Goal: Task Accomplishment & Management: Manage account settings

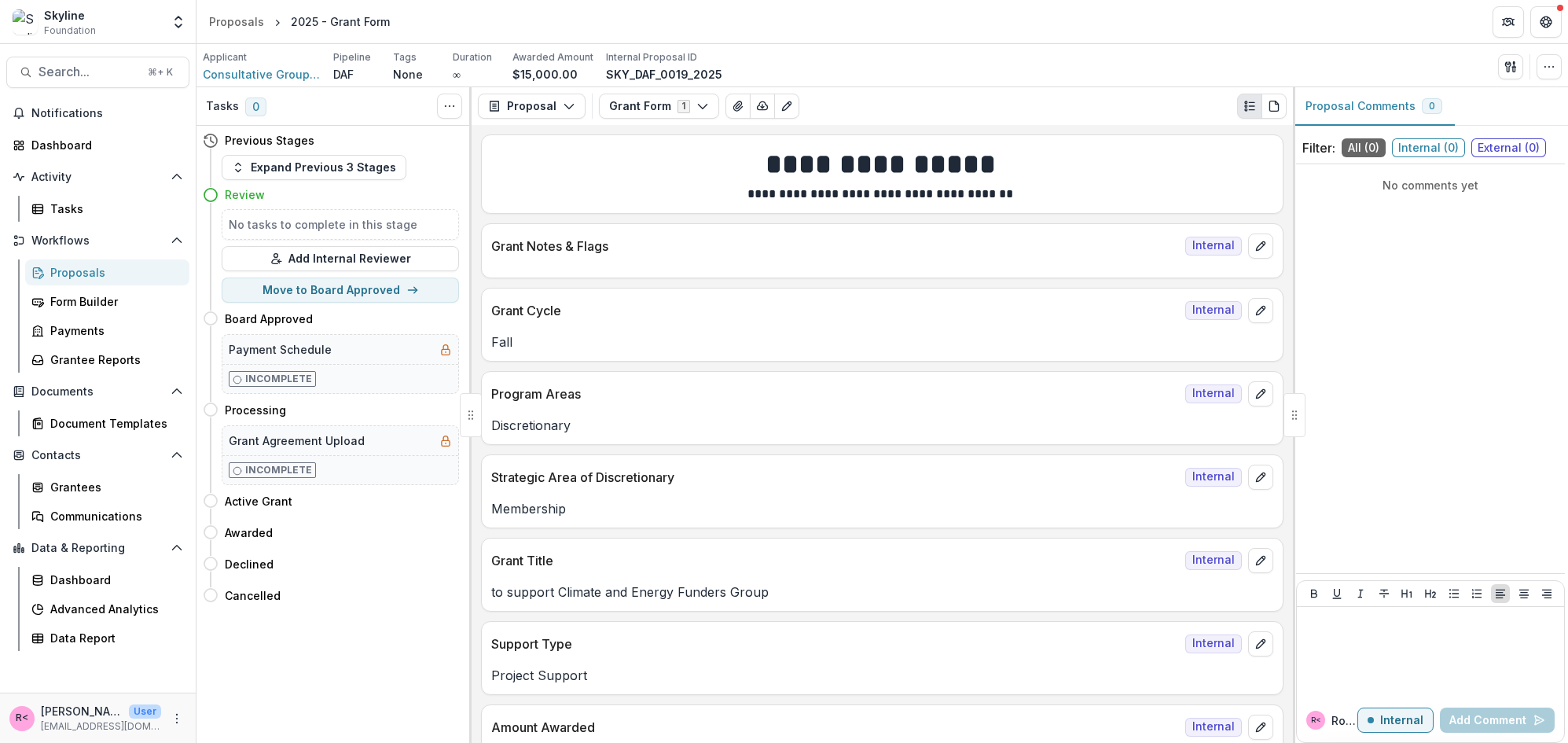
scroll to position [34, 0]
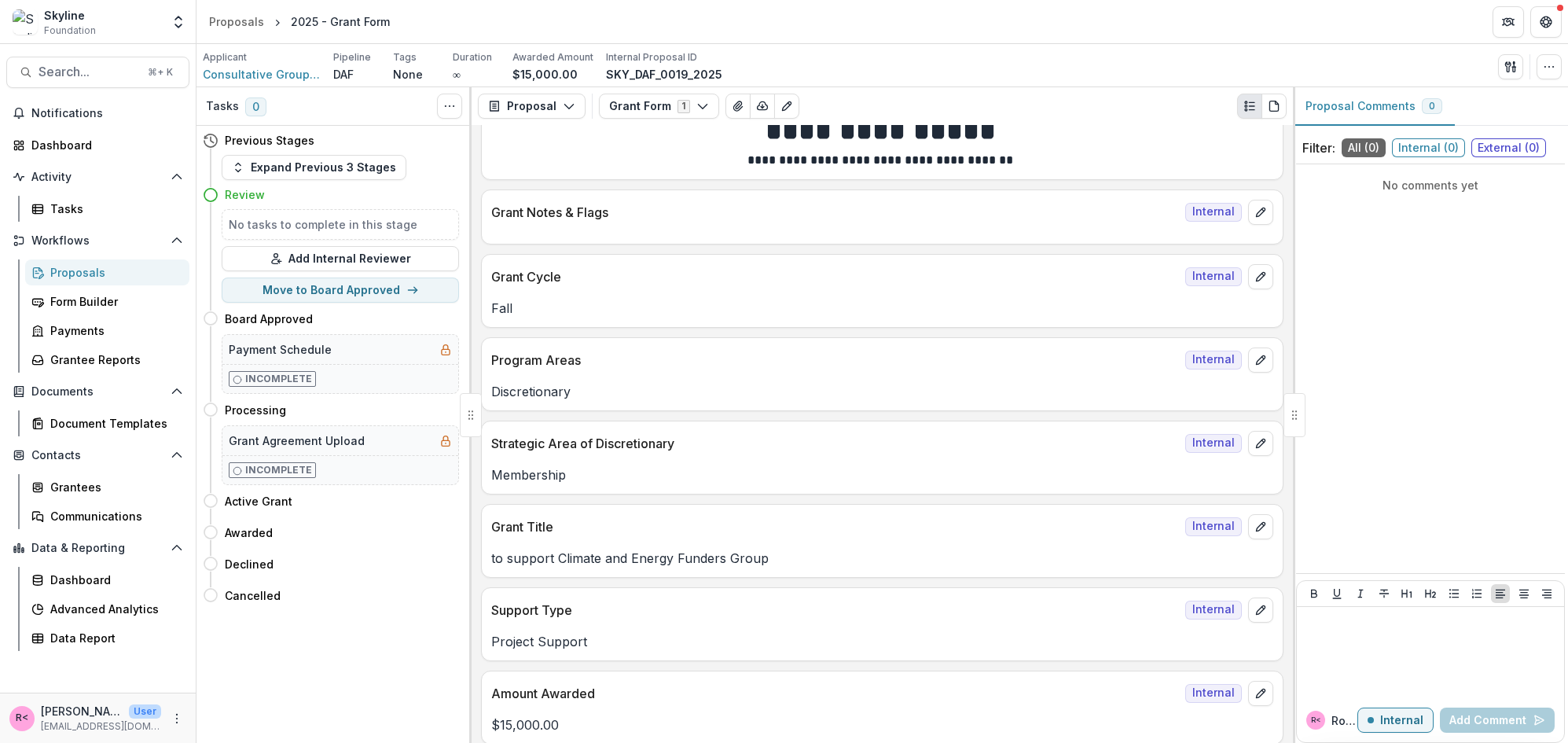
click at [72, 276] on div "Proposals" at bounding box center [114, 273] width 126 height 17
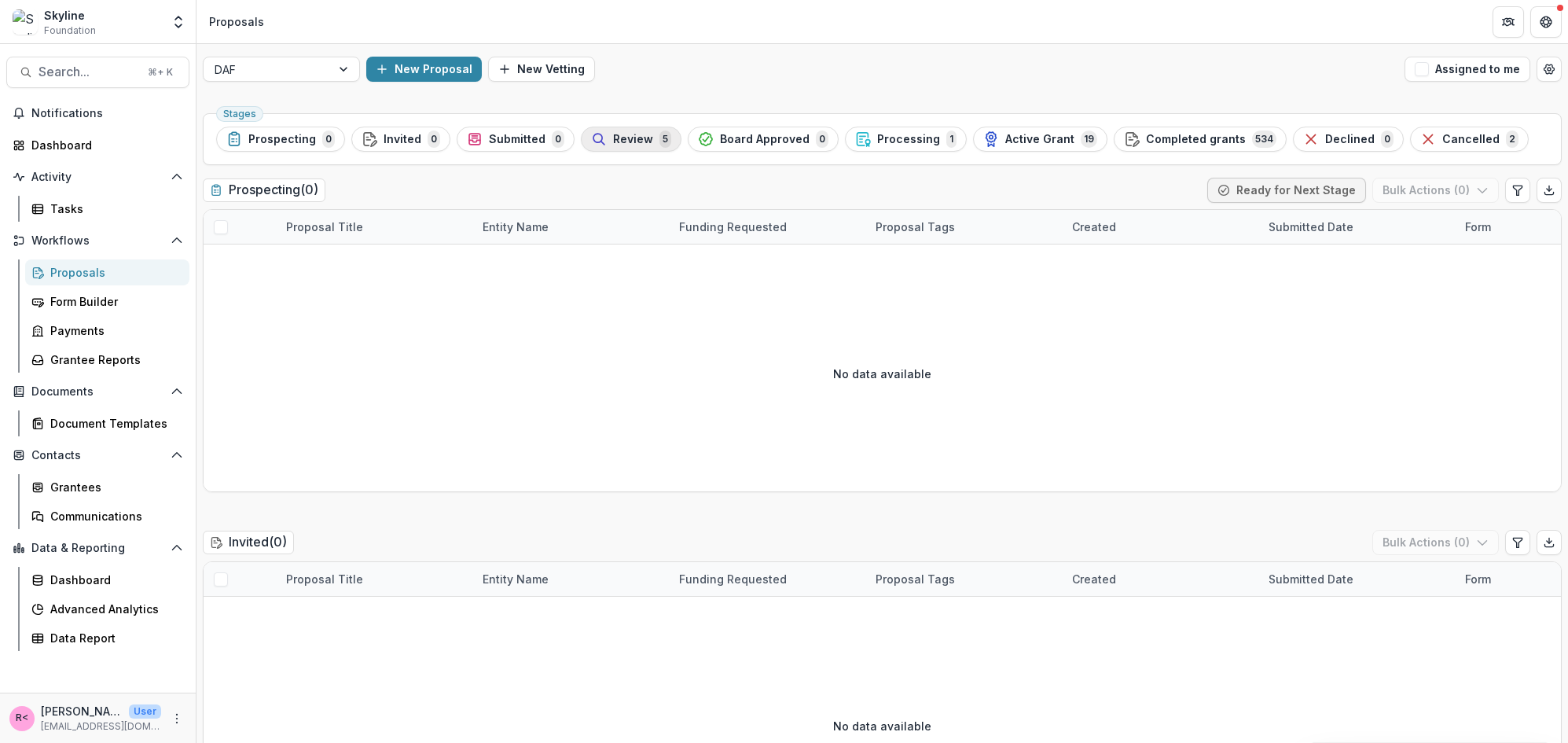
click at [642, 141] on div "Review 5" at bounding box center [631, 139] width 80 height 18
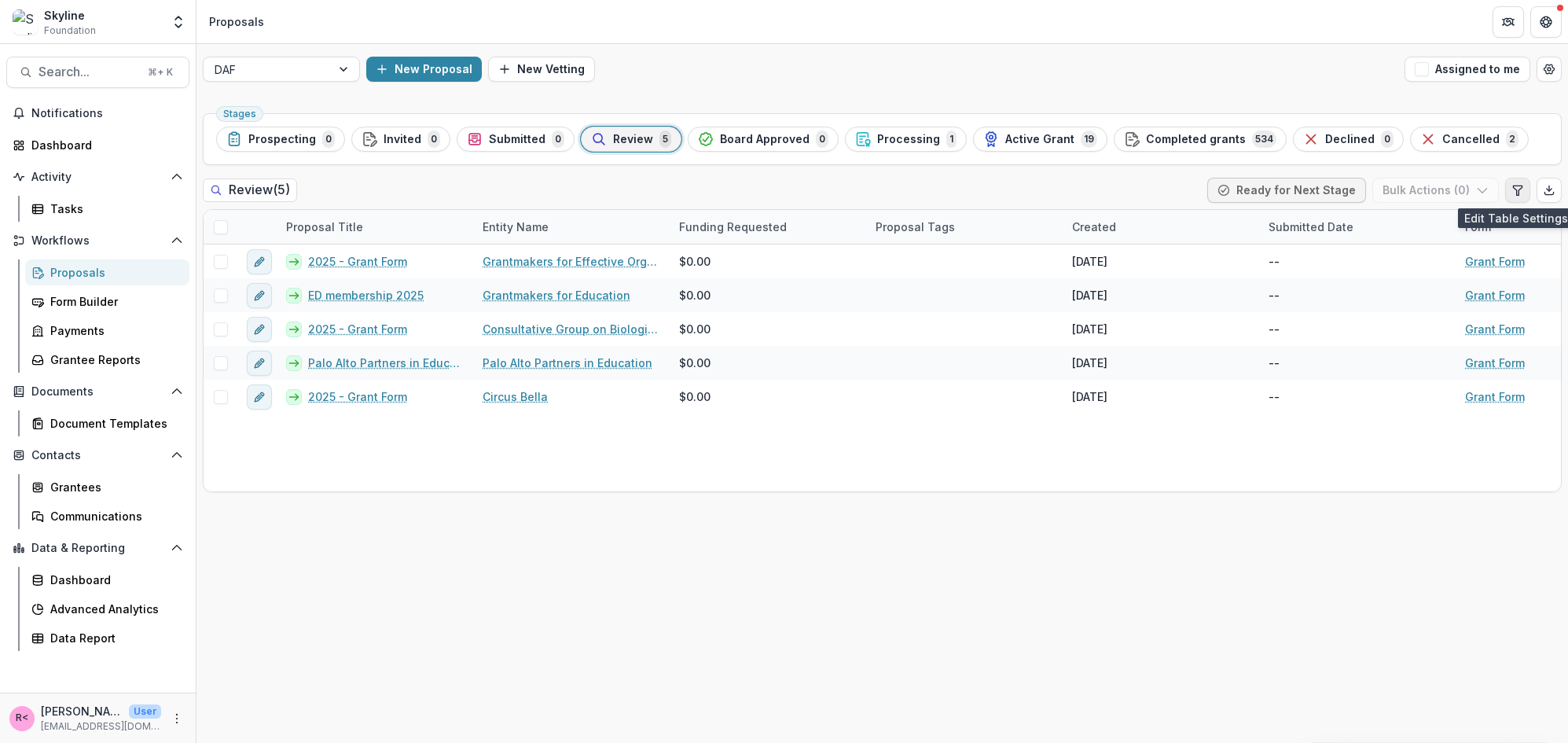
click at [1520, 188] on icon "Edit table settings" at bounding box center [1518, 190] width 13 height 13
select select "******"
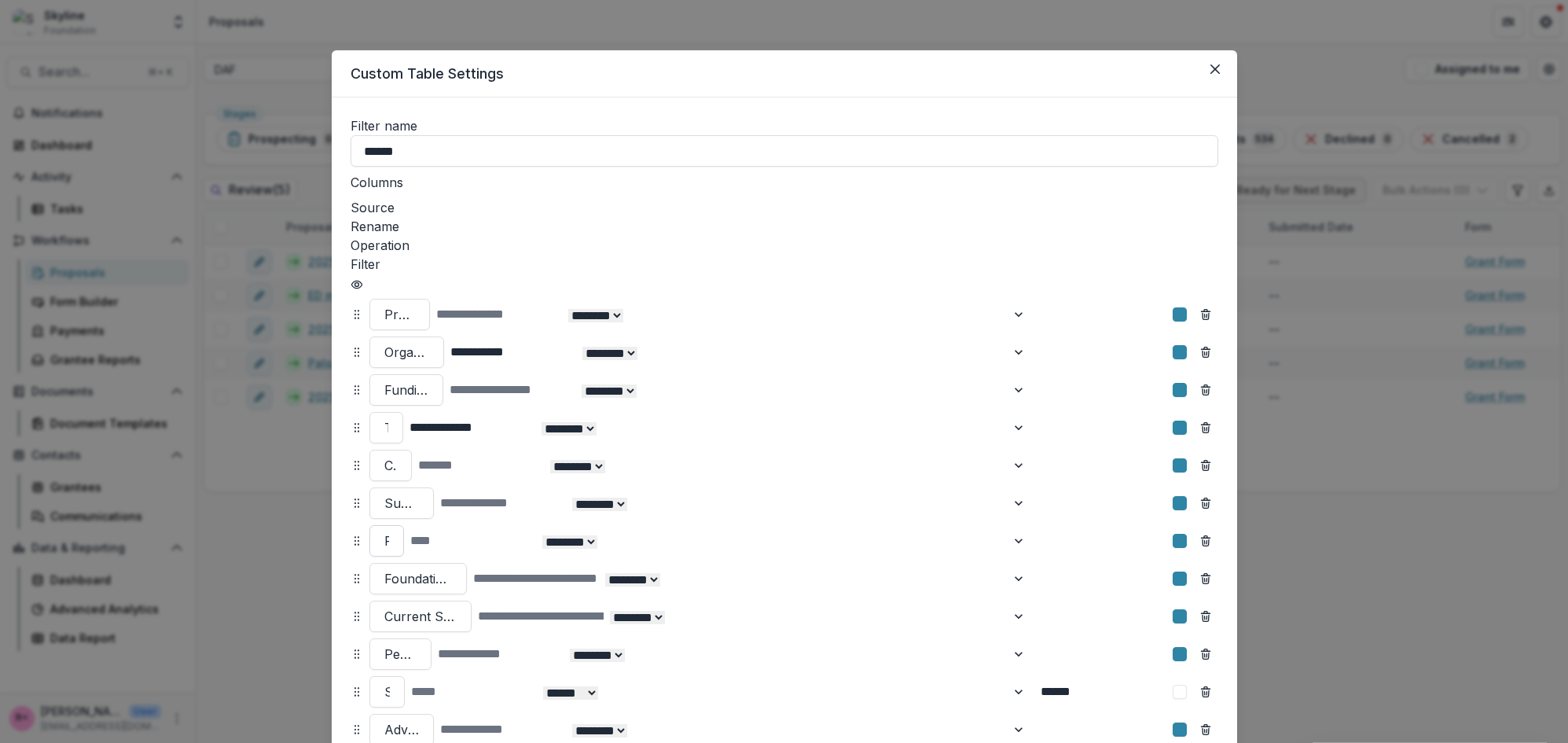
scroll to position [93, 0]
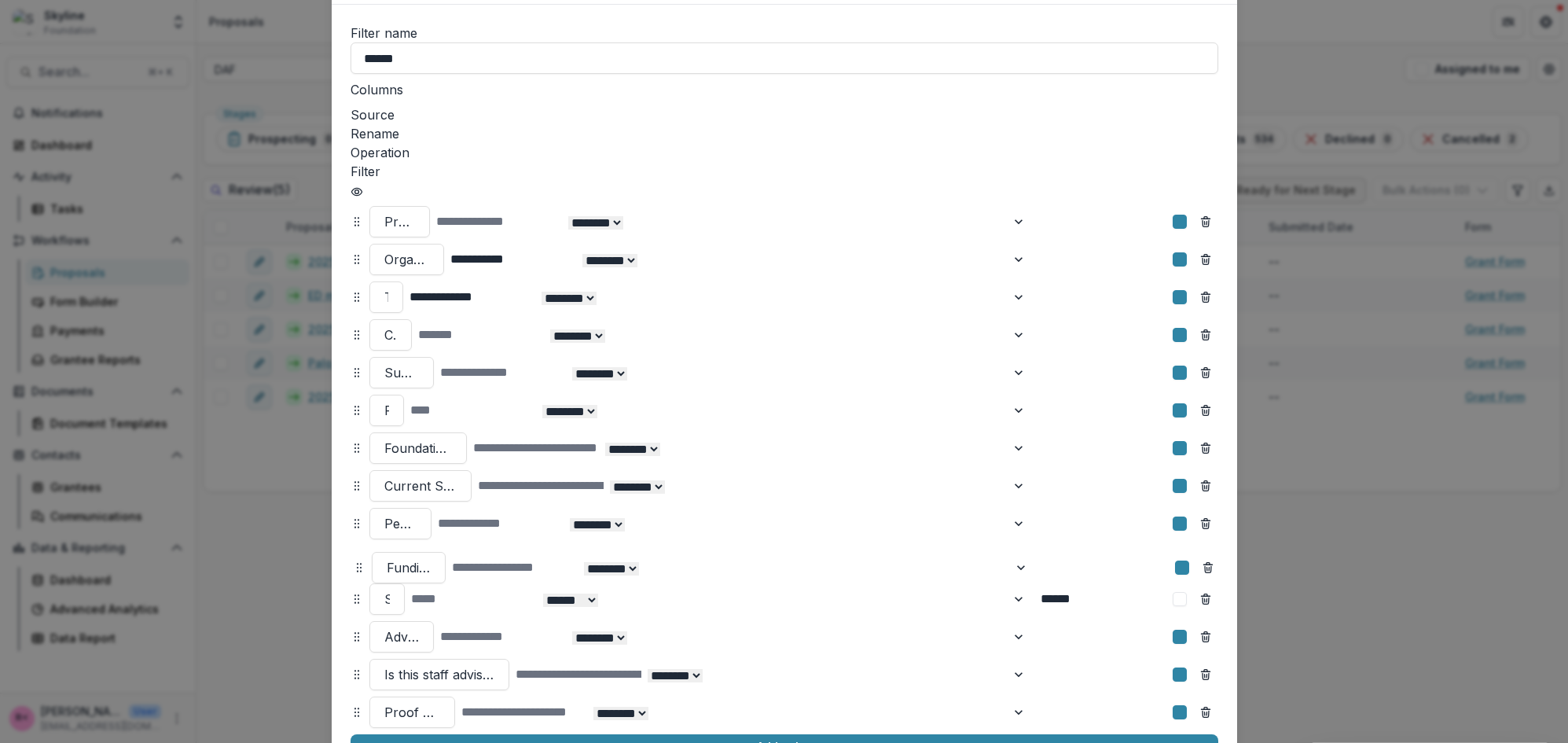
drag, startPoint x: 354, startPoint y: 234, endPoint x: 358, endPoint y: 503, distance: 269.0
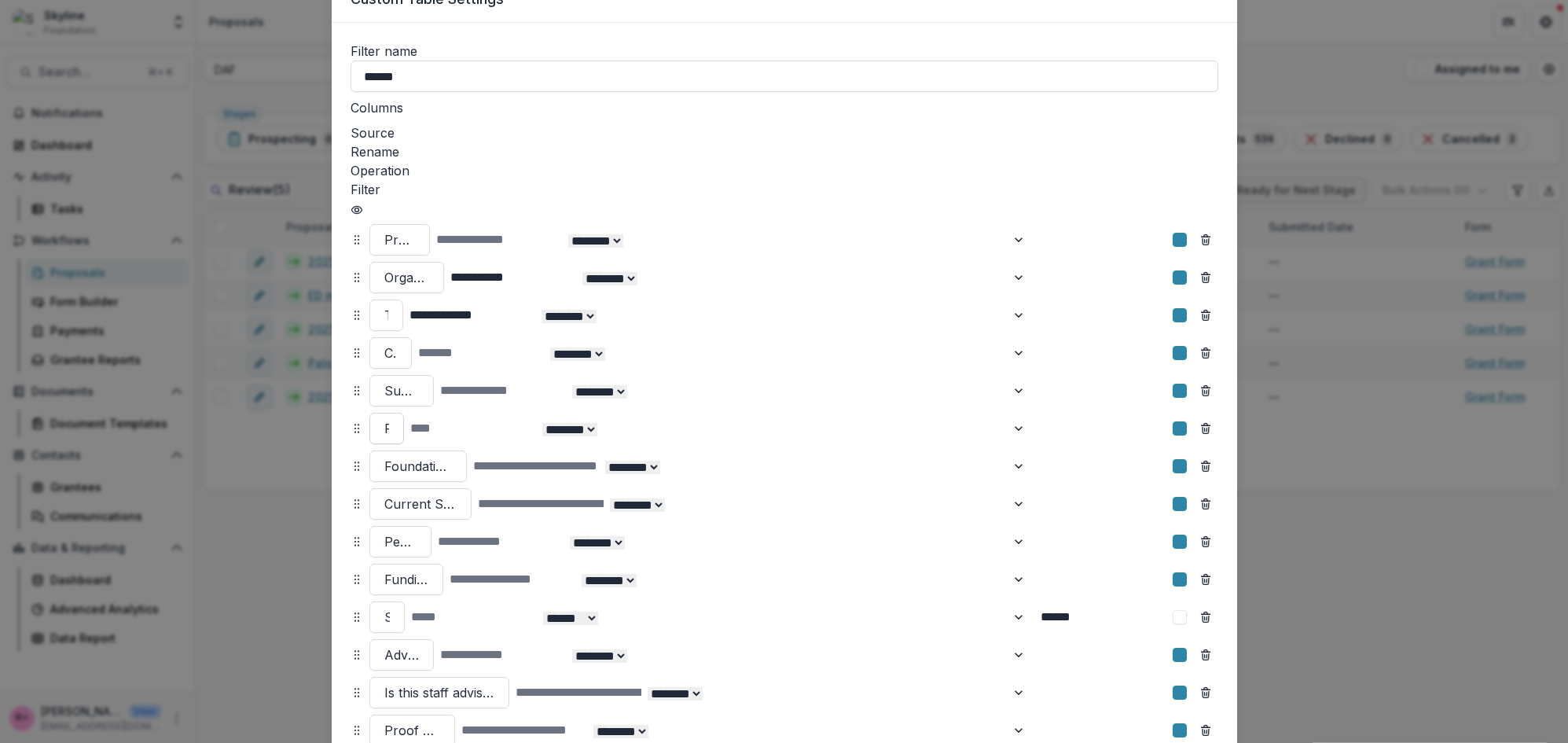
scroll to position [71, 0]
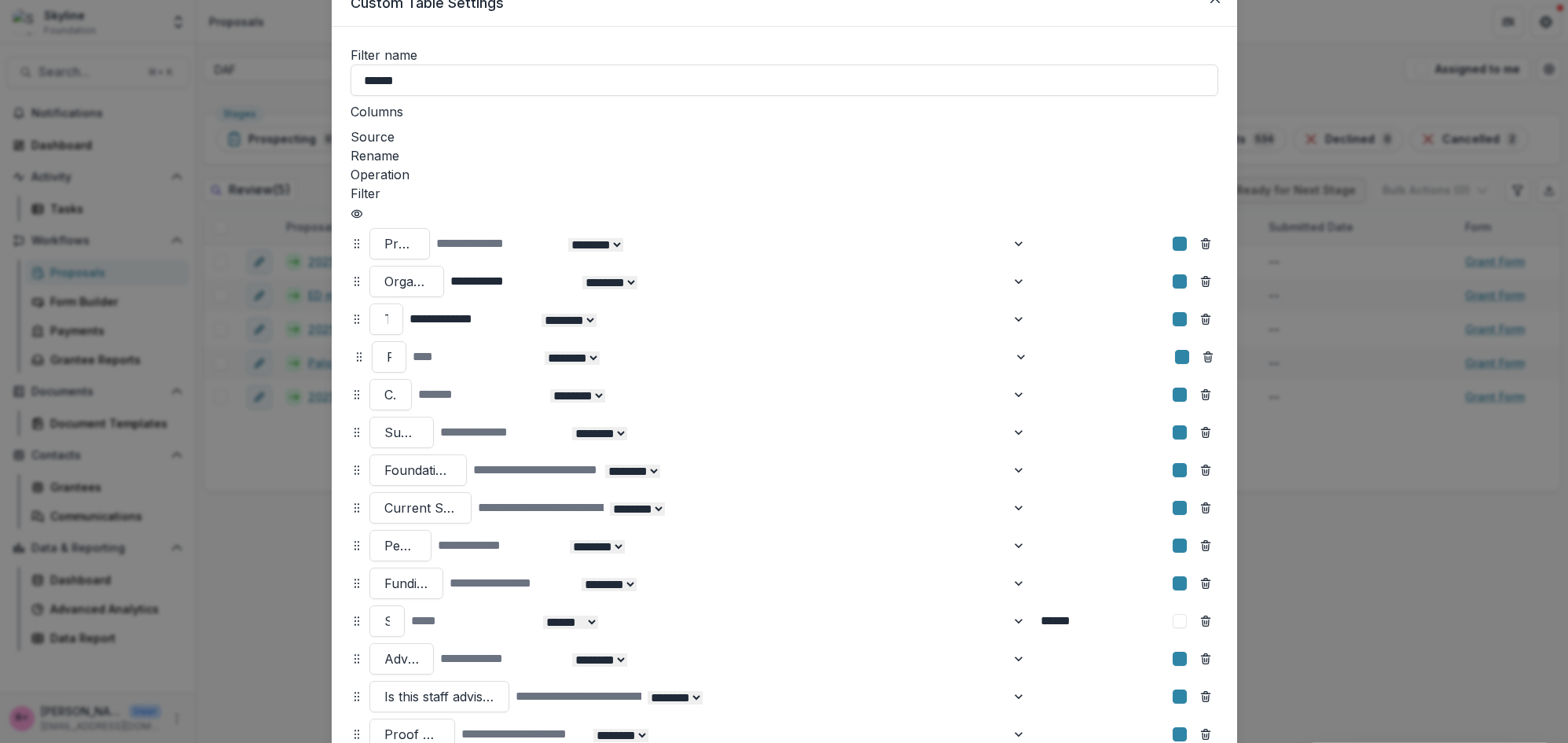
drag, startPoint x: 356, startPoint y: 368, endPoint x: 358, endPoint y: 295, distance: 73.0
click at [358, 351] on icon at bounding box center [359, 357] width 13 height 13
drag, startPoint x: 354, startPoint y: 334, endPoint x: 345, endPoint y: 340, distance: 10.8
click at [345, 394] on icon at bounding box center [348, 400] width 13 height 13
click at [1204, 389] on icon "Remove column" at bounding box center [1205, 395] width 13 height 13
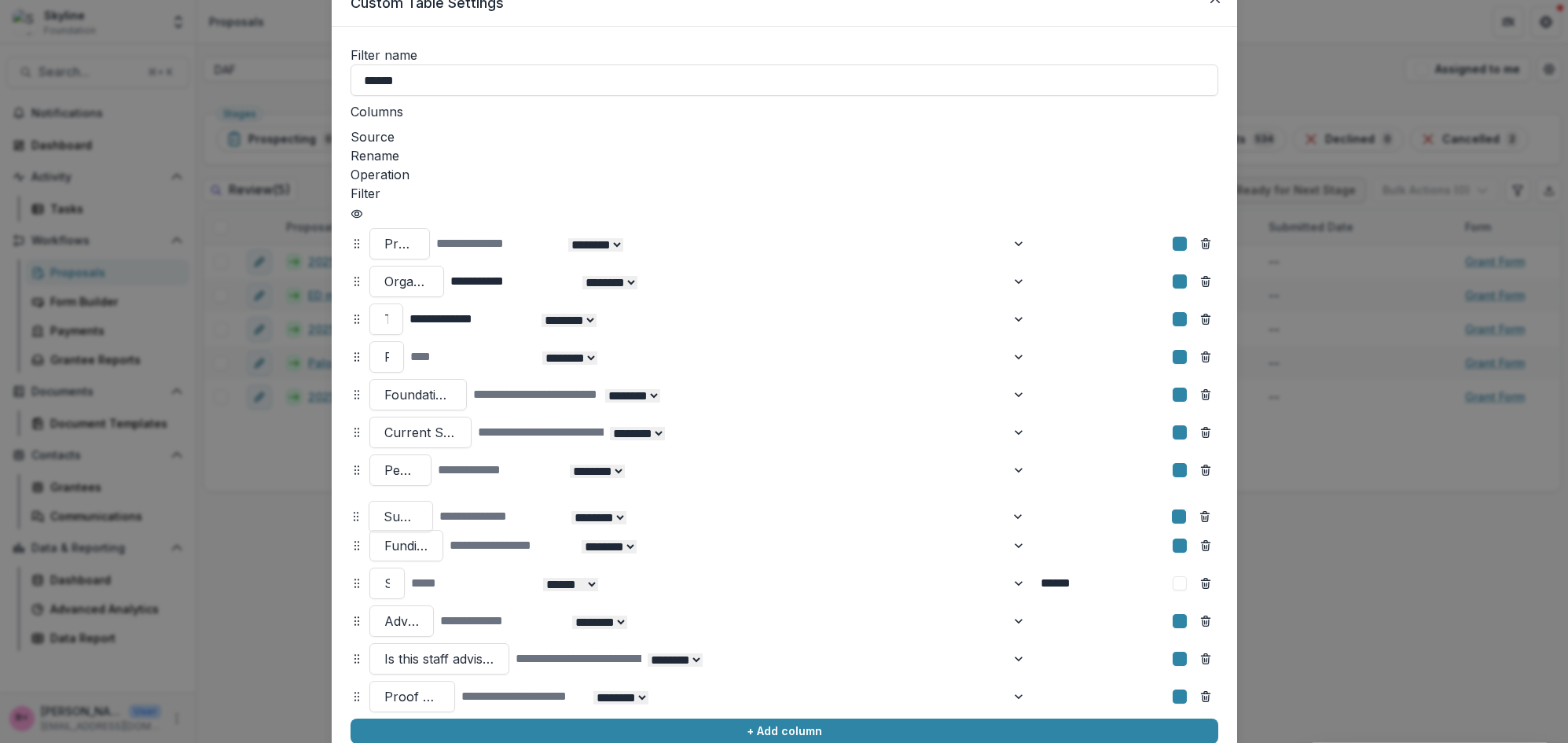
drag, startPoint x: 353, startPoint y: 330, endPoint x: 353, endPoint y: 448, distance: 118.0
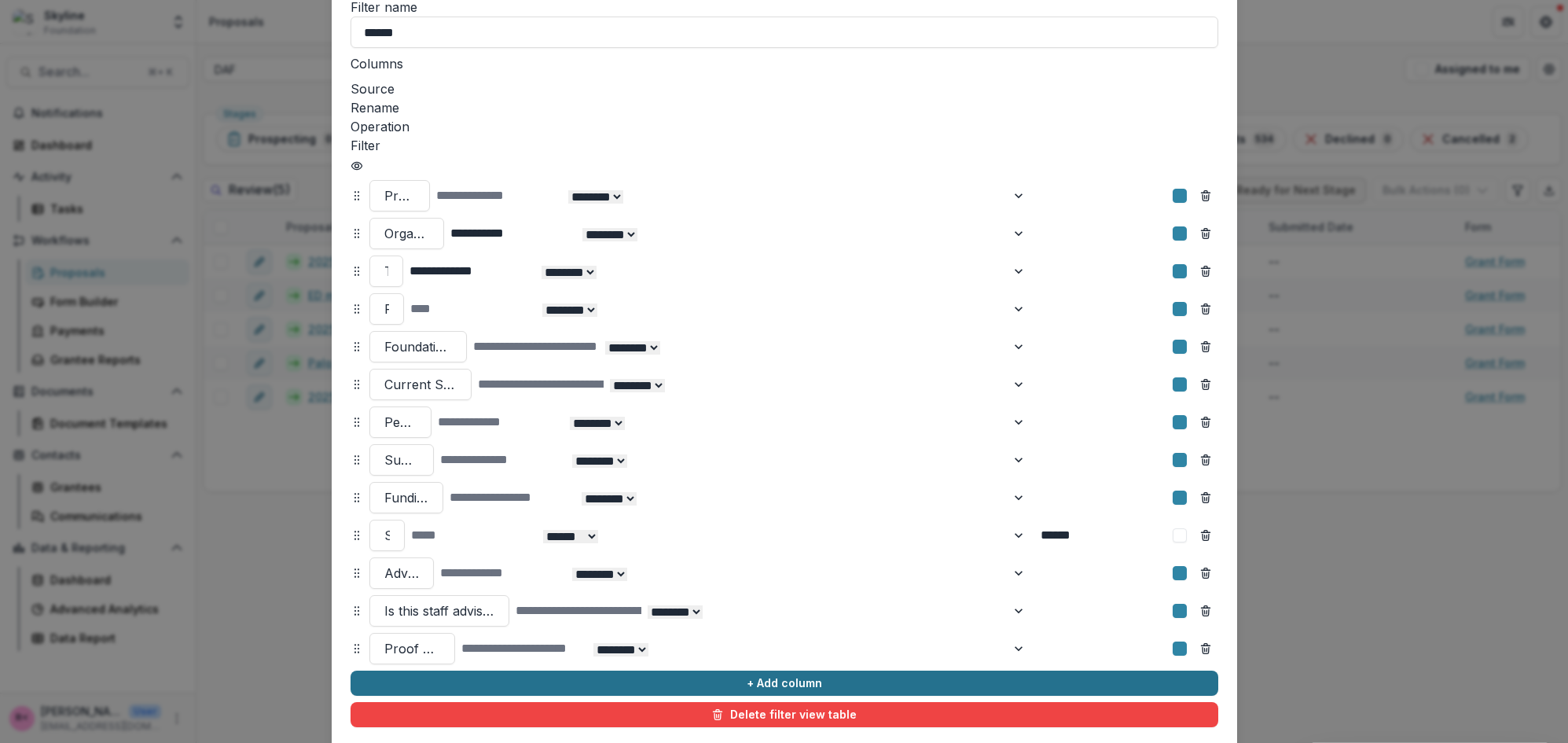
click at [606, 671] on button "+ Add column" at bounding box center [785, 683] width 868 height 25
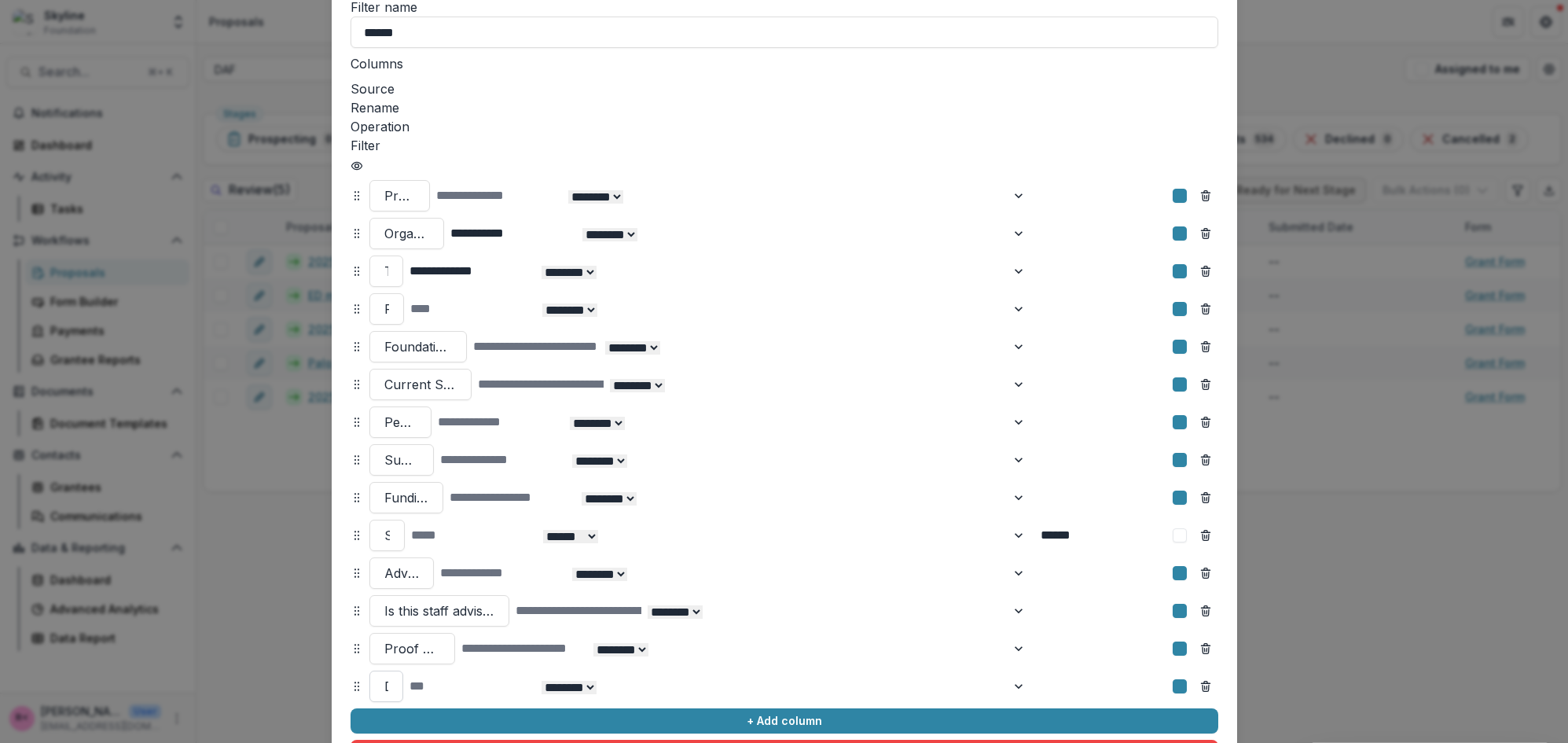
click at [389, 676] on div at bounding box center [386, 687] width 4 height 22
type input "*"
type input "******"
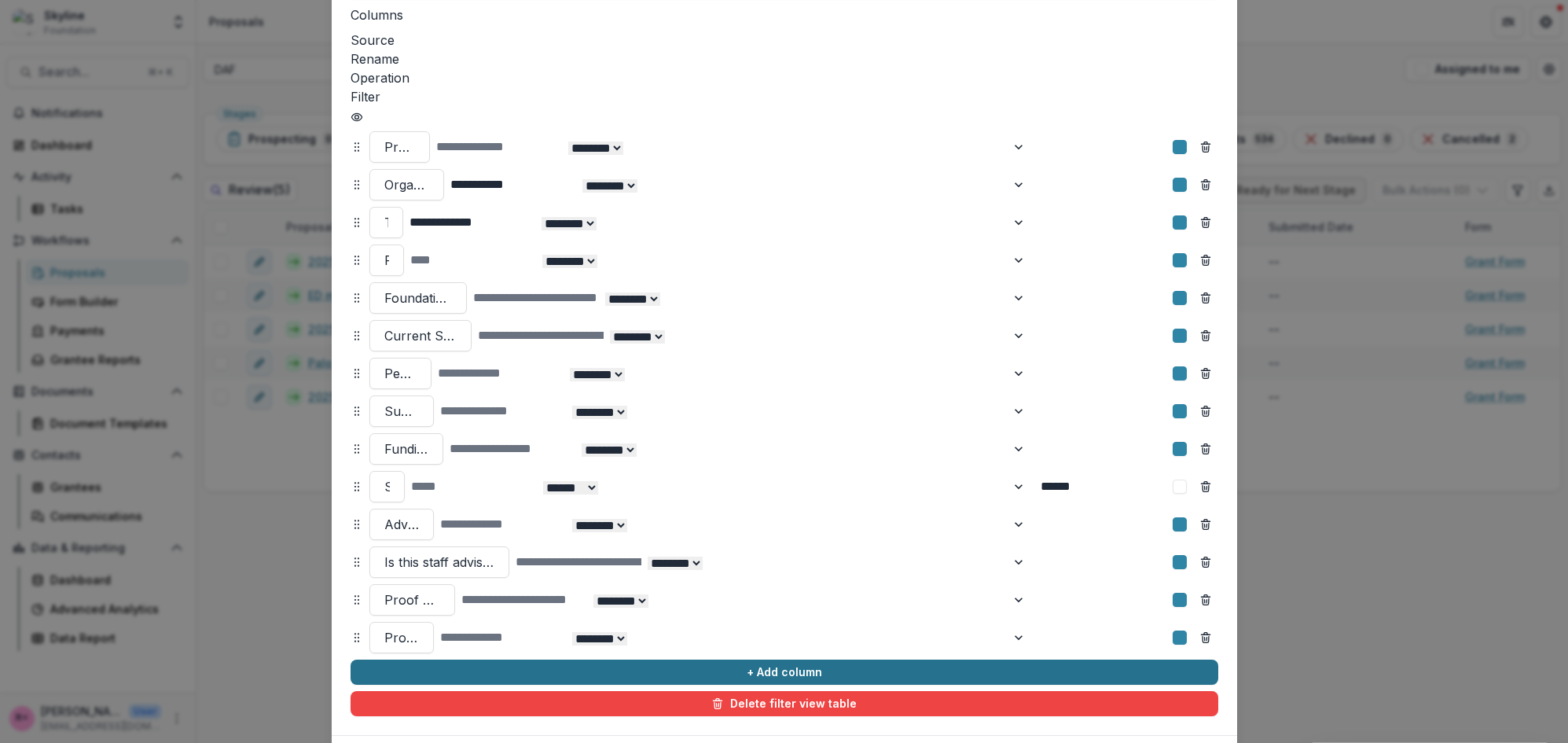
click at [495, 660] on button "+ Add column" at bounding box center [785, 672] width 868 height 25
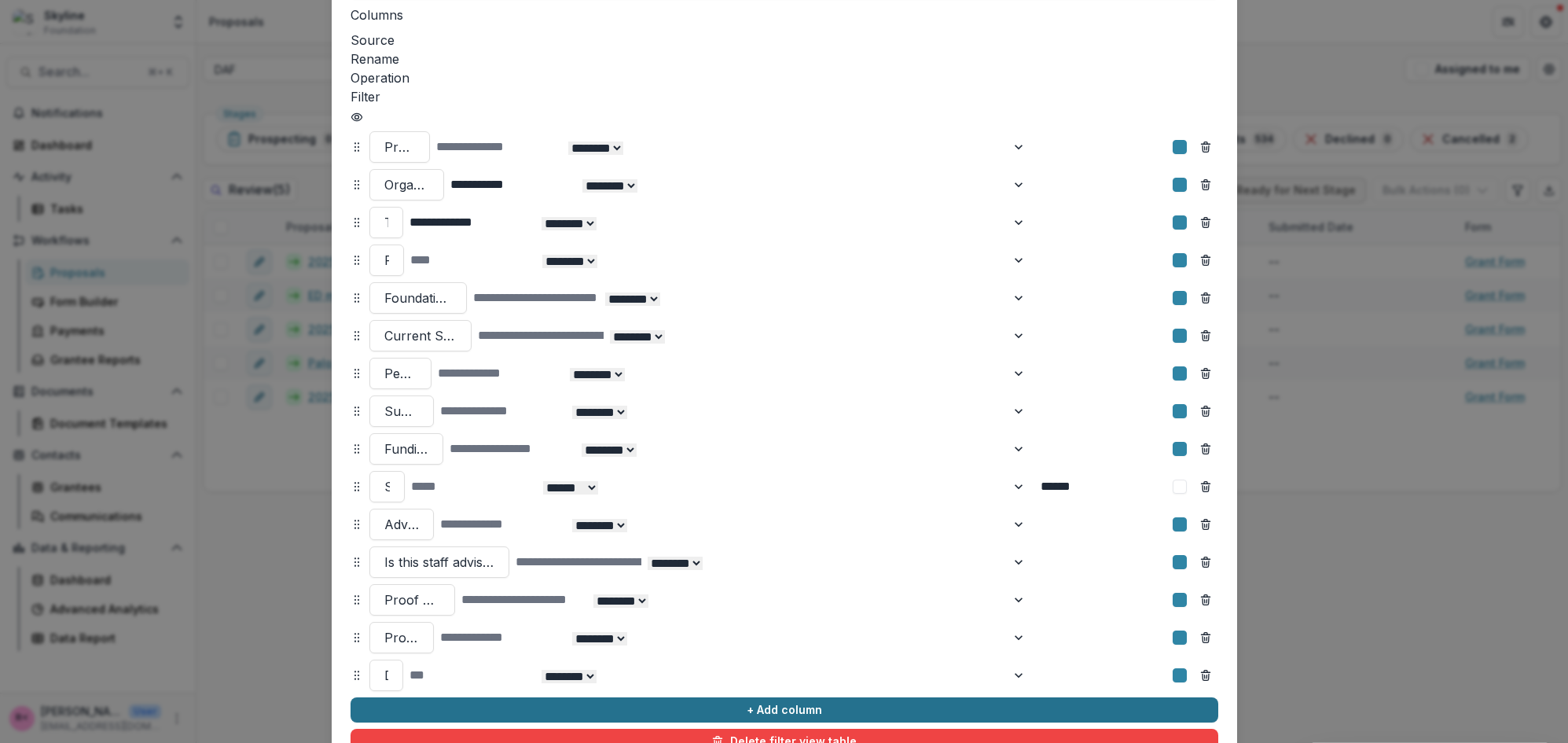
click at [389, 665] on div at bounding box center [386, 676] width 4 height 22
type input "***"
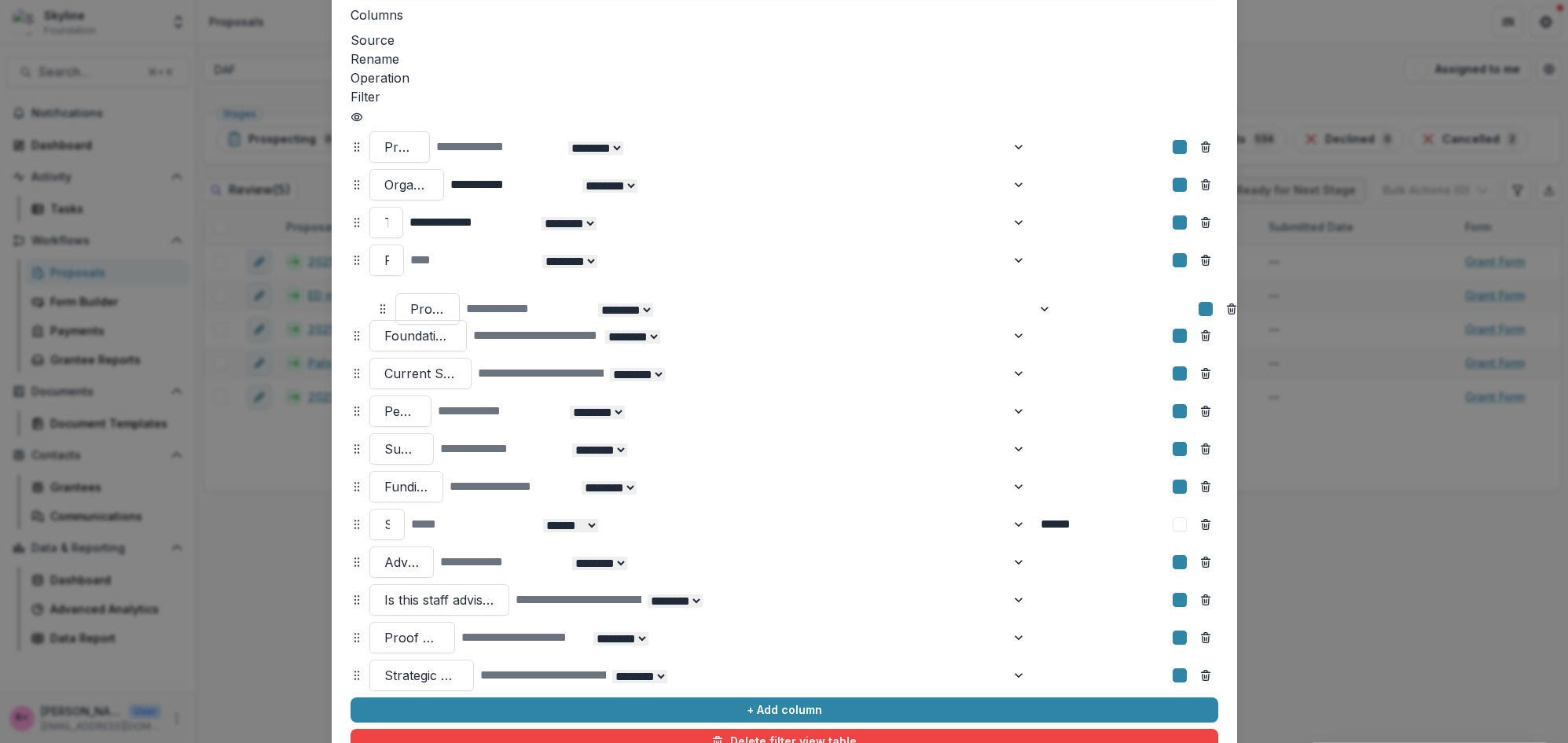
drag, startPoint x: 356, startPoint y: 570, endPoint x: 382, endPoint y: 241, distance: 330.0
click at [382, 303] on icon at bounding box center [383, 309] width 13 height 13
select select "******"
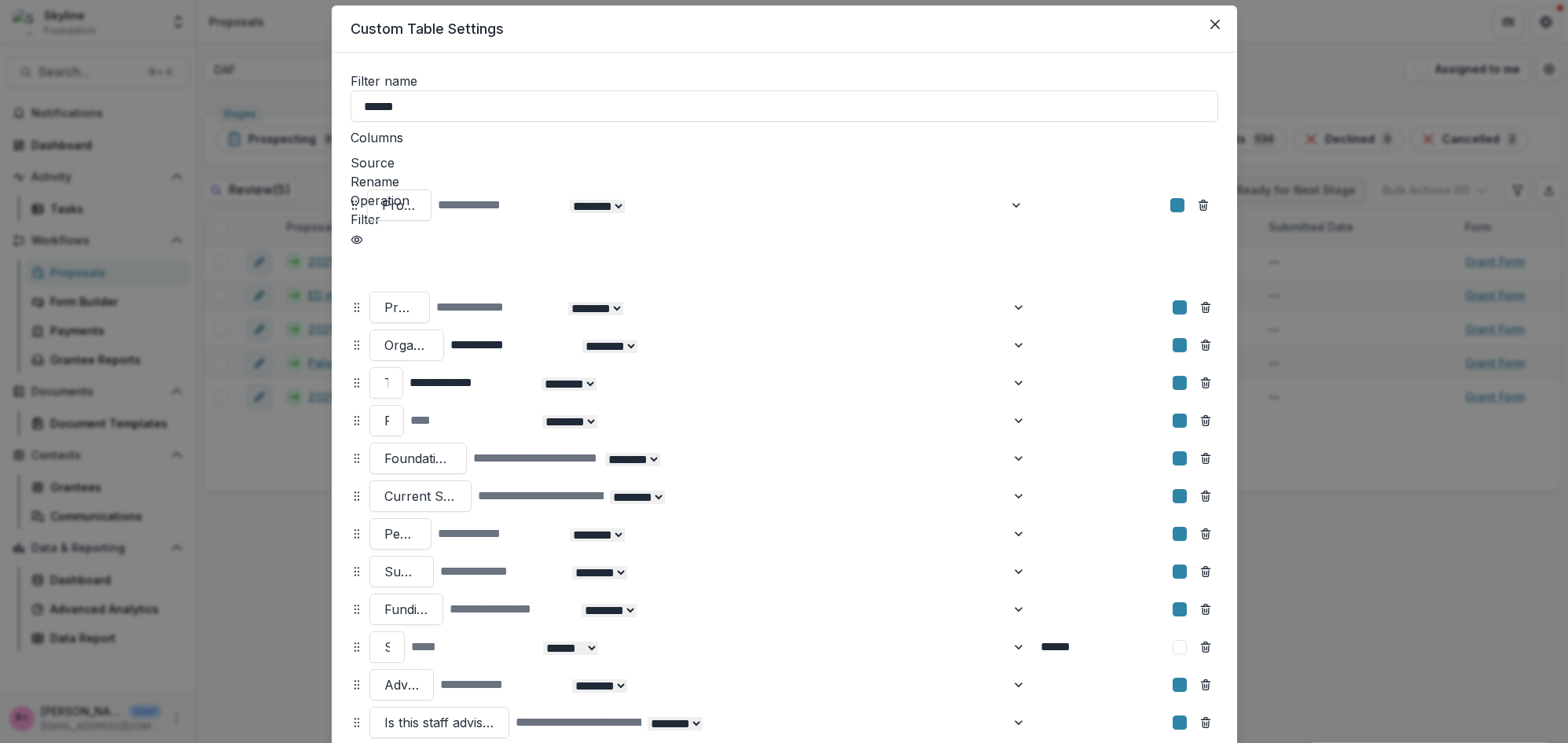
scroll to position [44, 0]
drag, startPoint x: 354, startPoint y: 231, endPoint x: 363, endPoint y: 206, distance: 26.6
click at [363, 268] on icon at bounding box center [364, 273] width 13 height 13
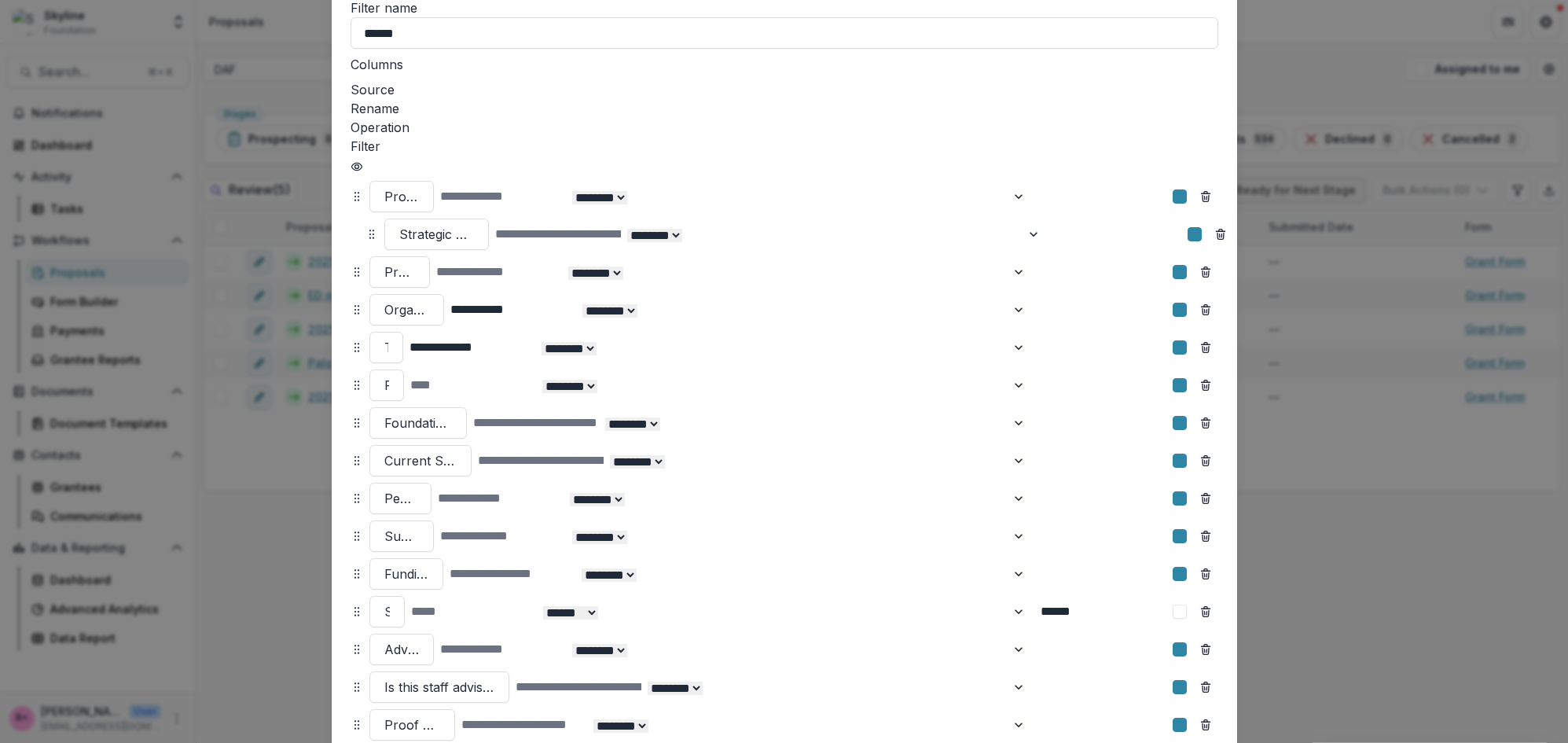
scroll to position [116, 0]
drag, startPoint x: 354, startPoint y: 625, endPoint x: 364, endPoint y: 167, distance: 458.1
click at [364, 231] on icon at bounding box center [370, 236] width 13 height 13
select select "******"
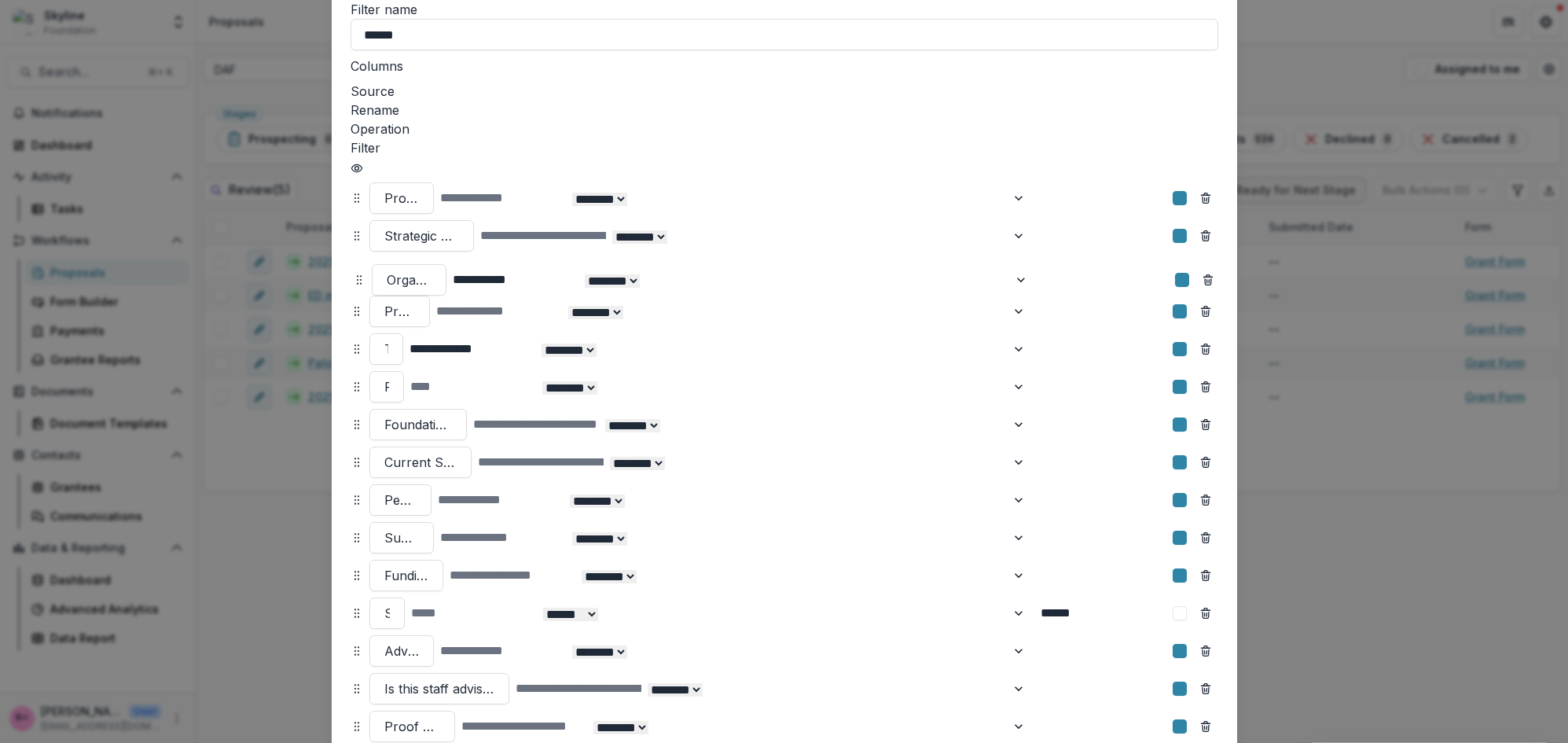
drag, startPoint x: 357, startPoint y: 245, endPoint x: 359, endPoint y: 213, distance: 32.1
click at [359, 273] on icon at bounding box center [359, 279] width 13 height 13
type input "******"
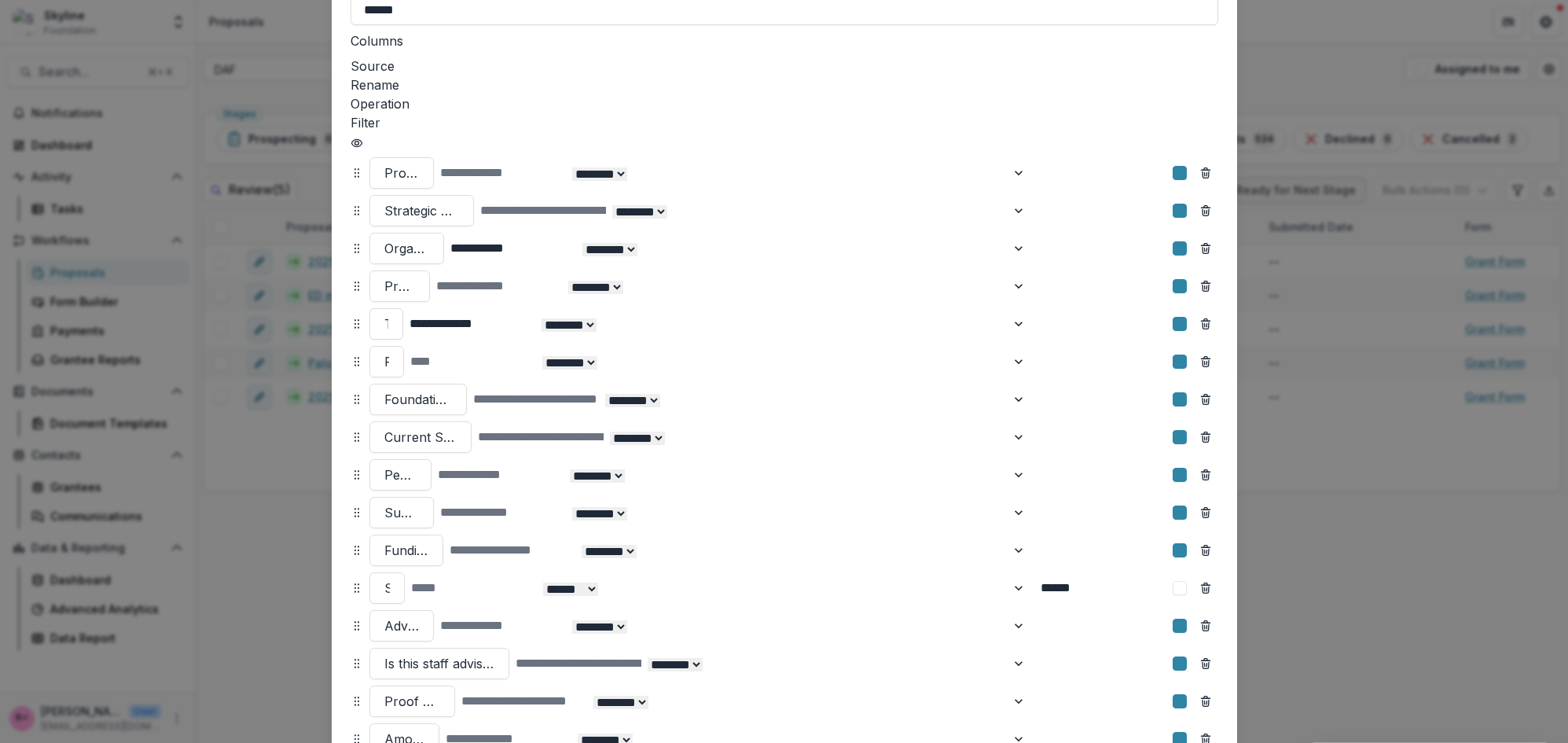
scroll to position [140, 0]
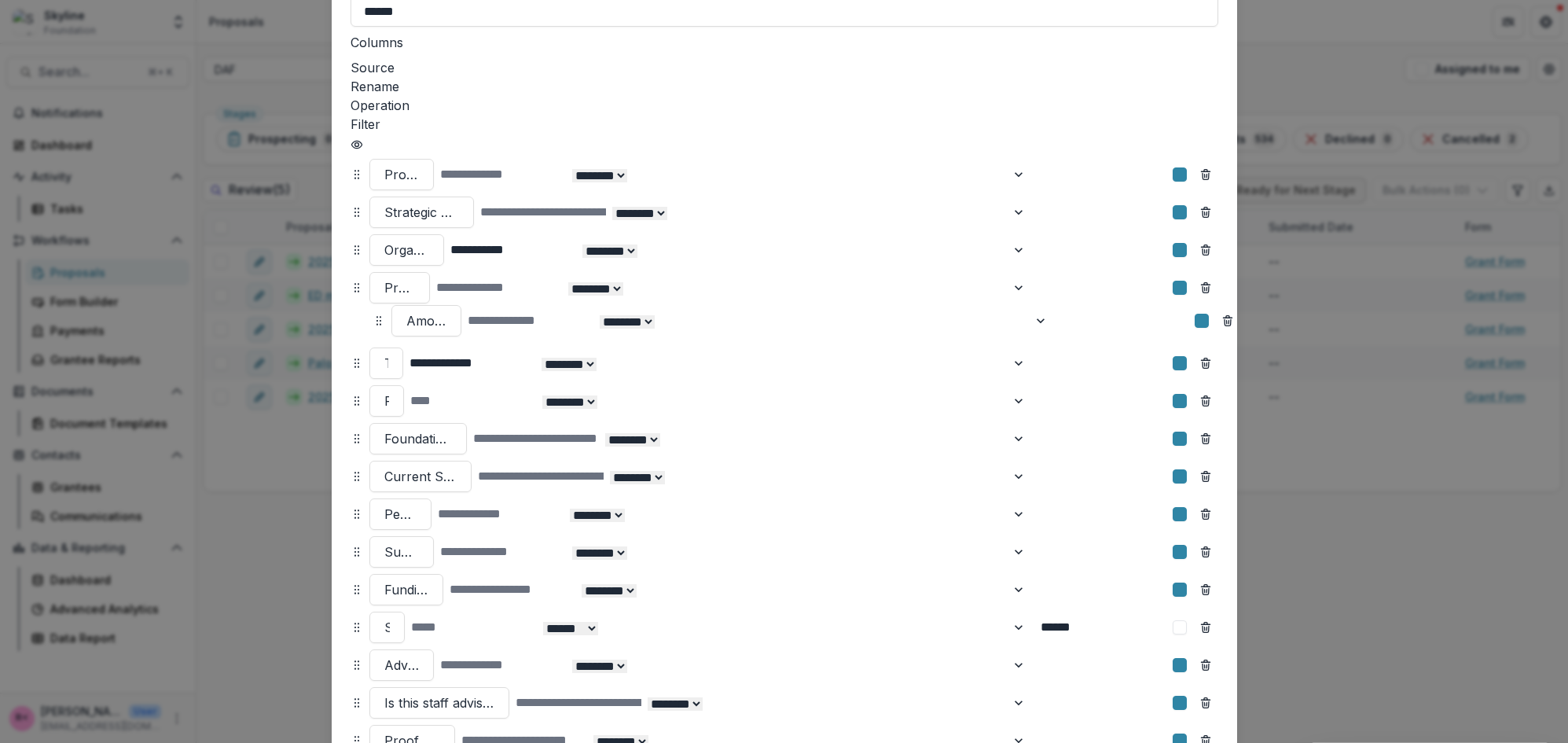
drag, startPoint x: 358, startPoint y: 675, endPoint x: 379, endPoint y: 256, distance: 419.5
click at [379, 315] on icon at bounding box center [379, 321] width 13 height 13
select select "******"
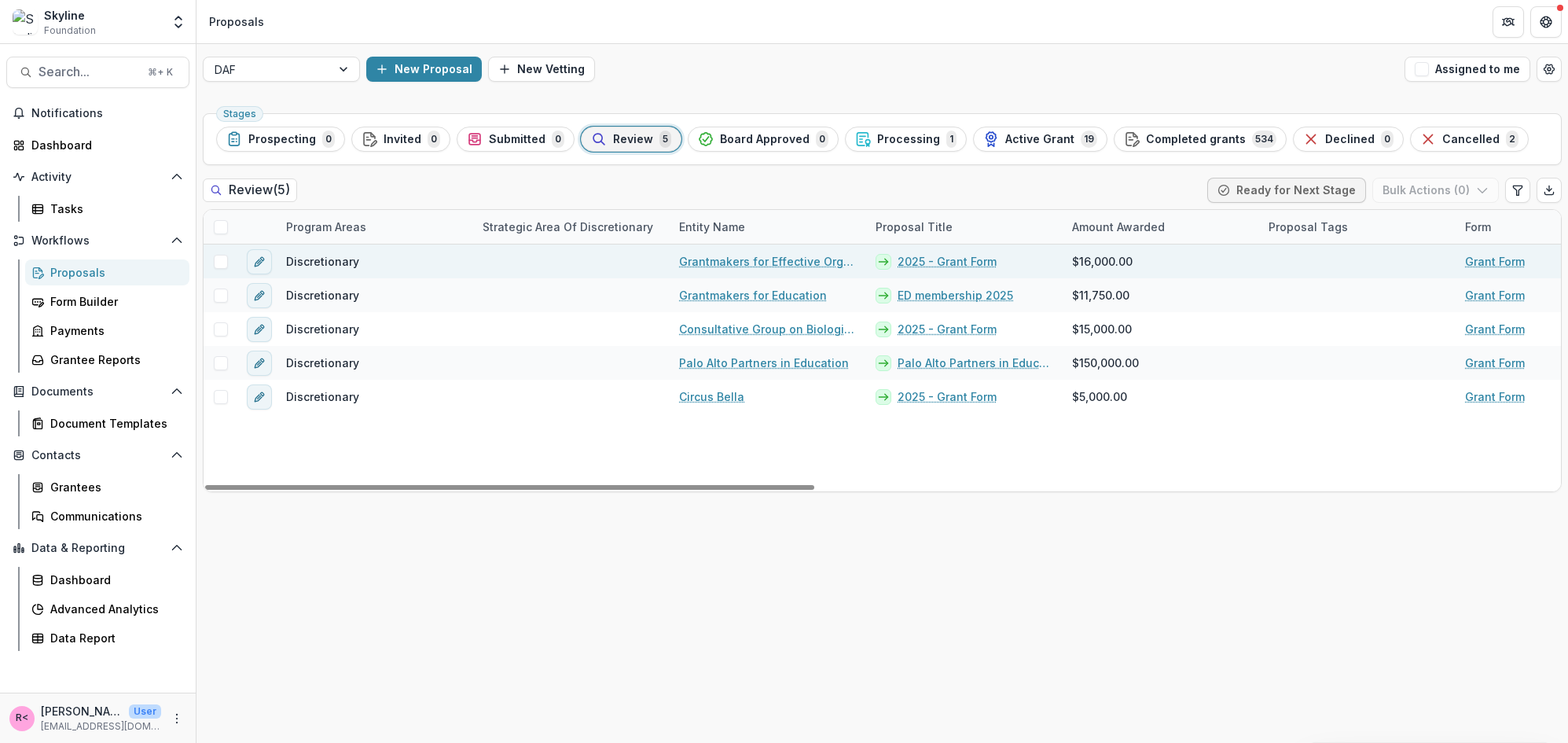
click at [949, 265] on link "2025 - Grant Form" at bounding box center [947, 262] width 99 height 17
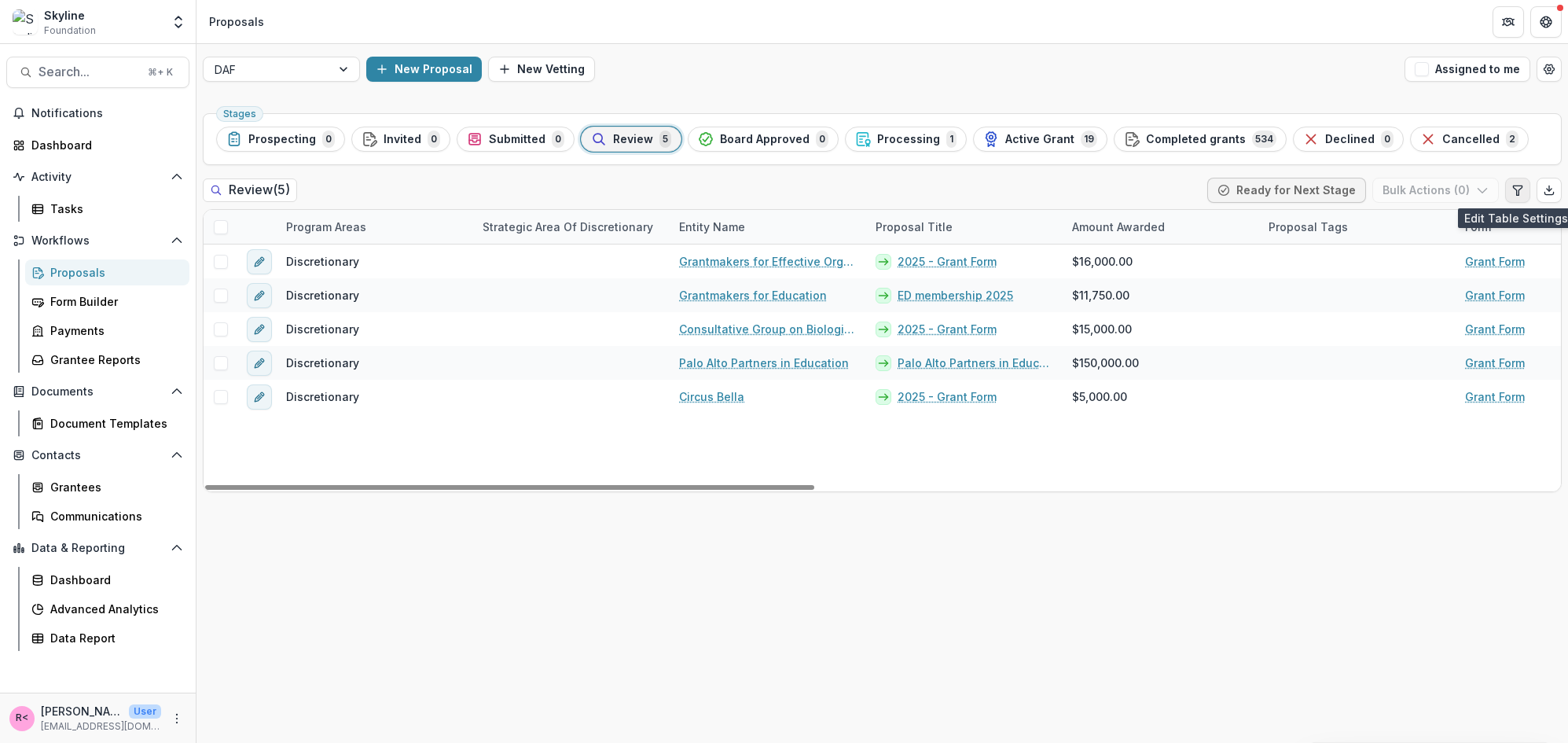
click at [1520, 190] on icon "Edit table settings" at bounding box center [1518, 190] width 13 height 13
select select "******"
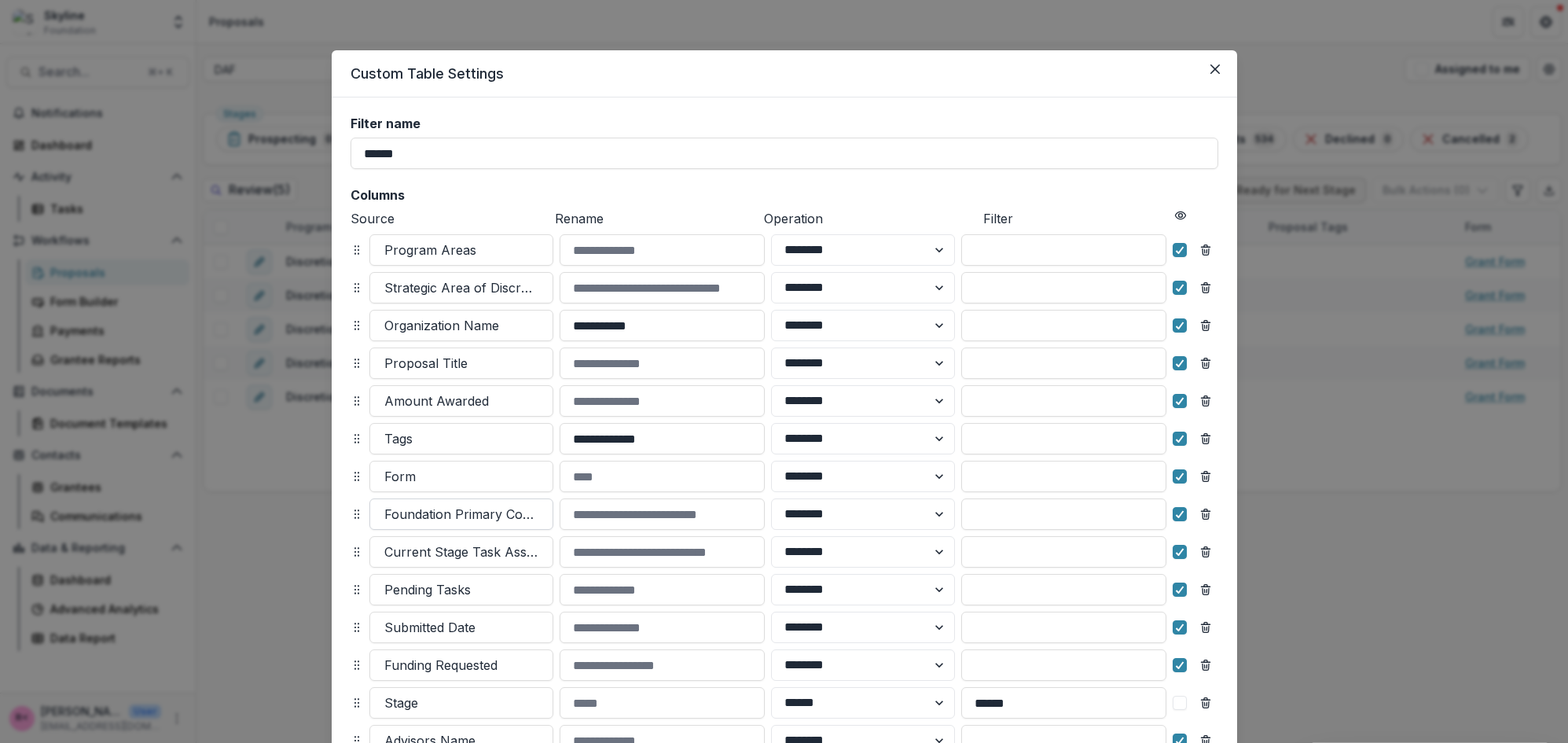
scroll to position [271, 0]
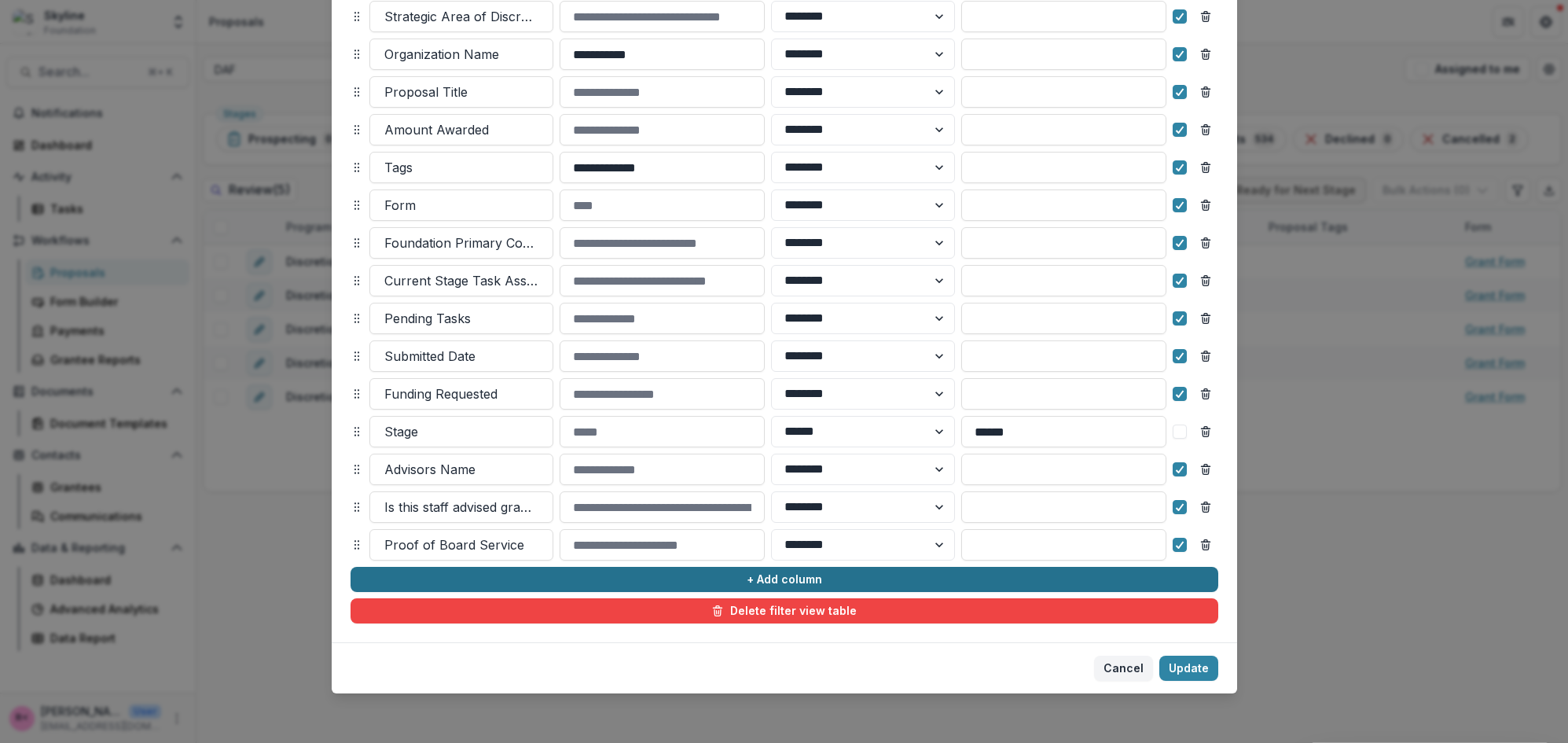
click at [485, 572] on button "+ Add column" at bounding box center [785, 580] width 868 height 25
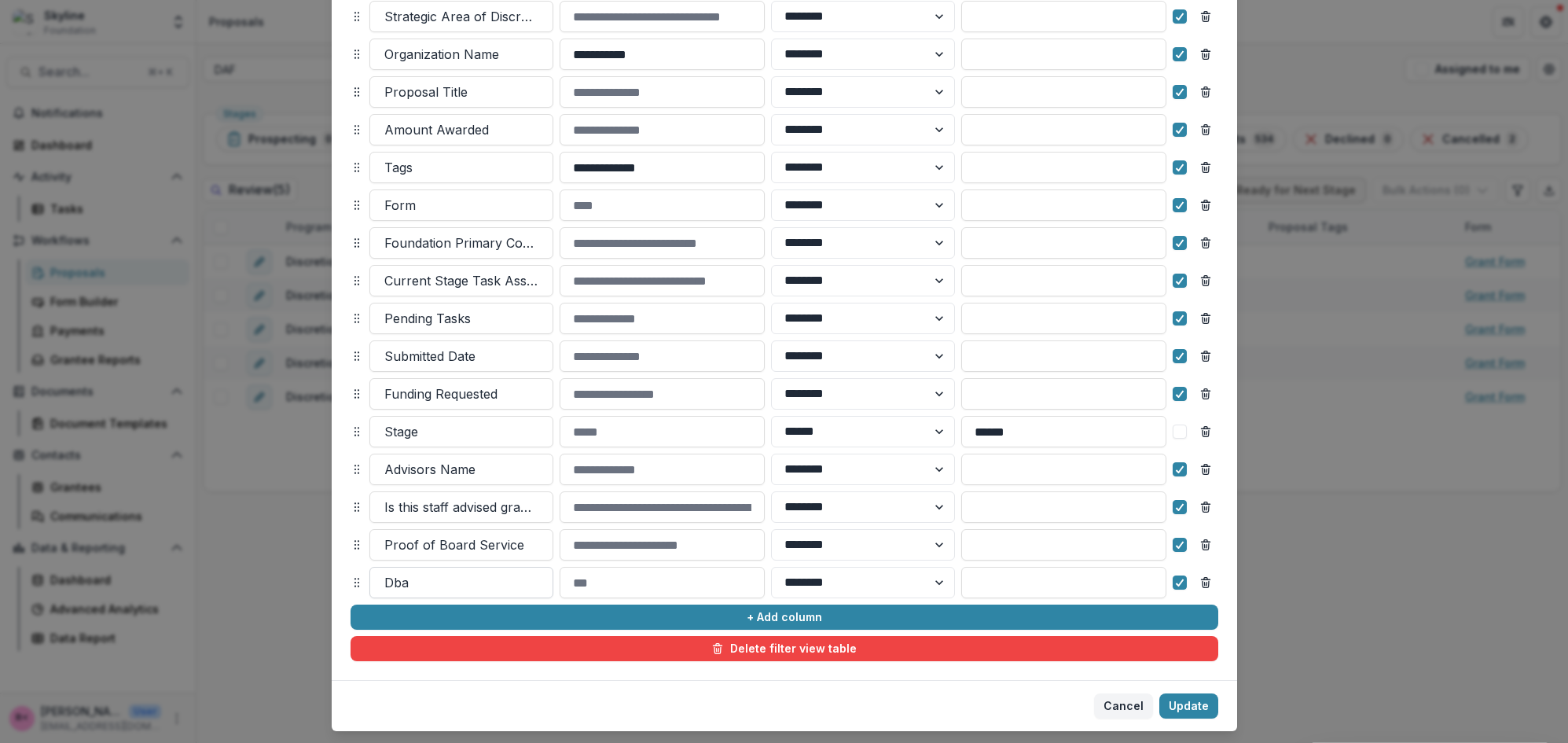
click at [478, 574] on div at bounding box center [461, 582] width 154 height 22
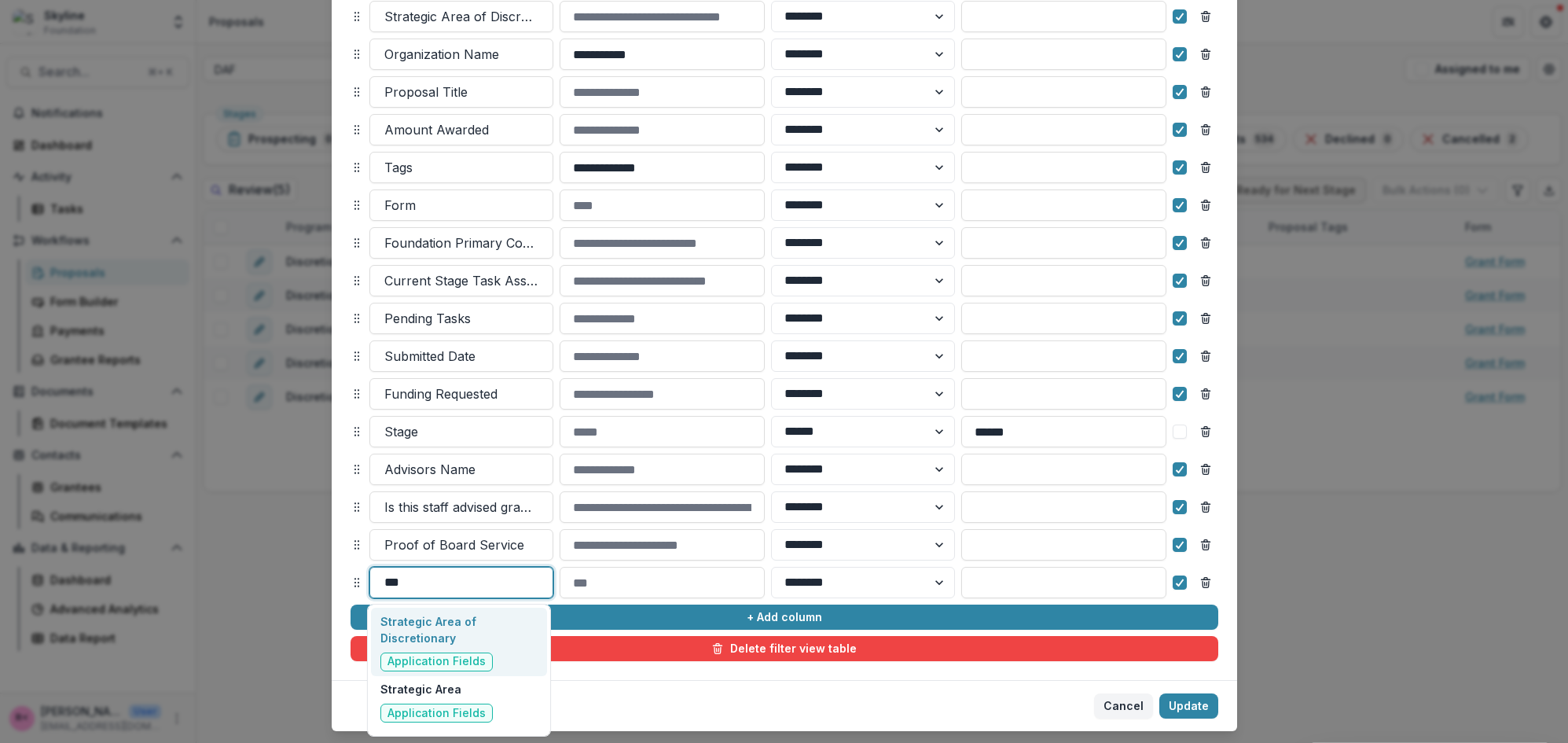
type input "****"
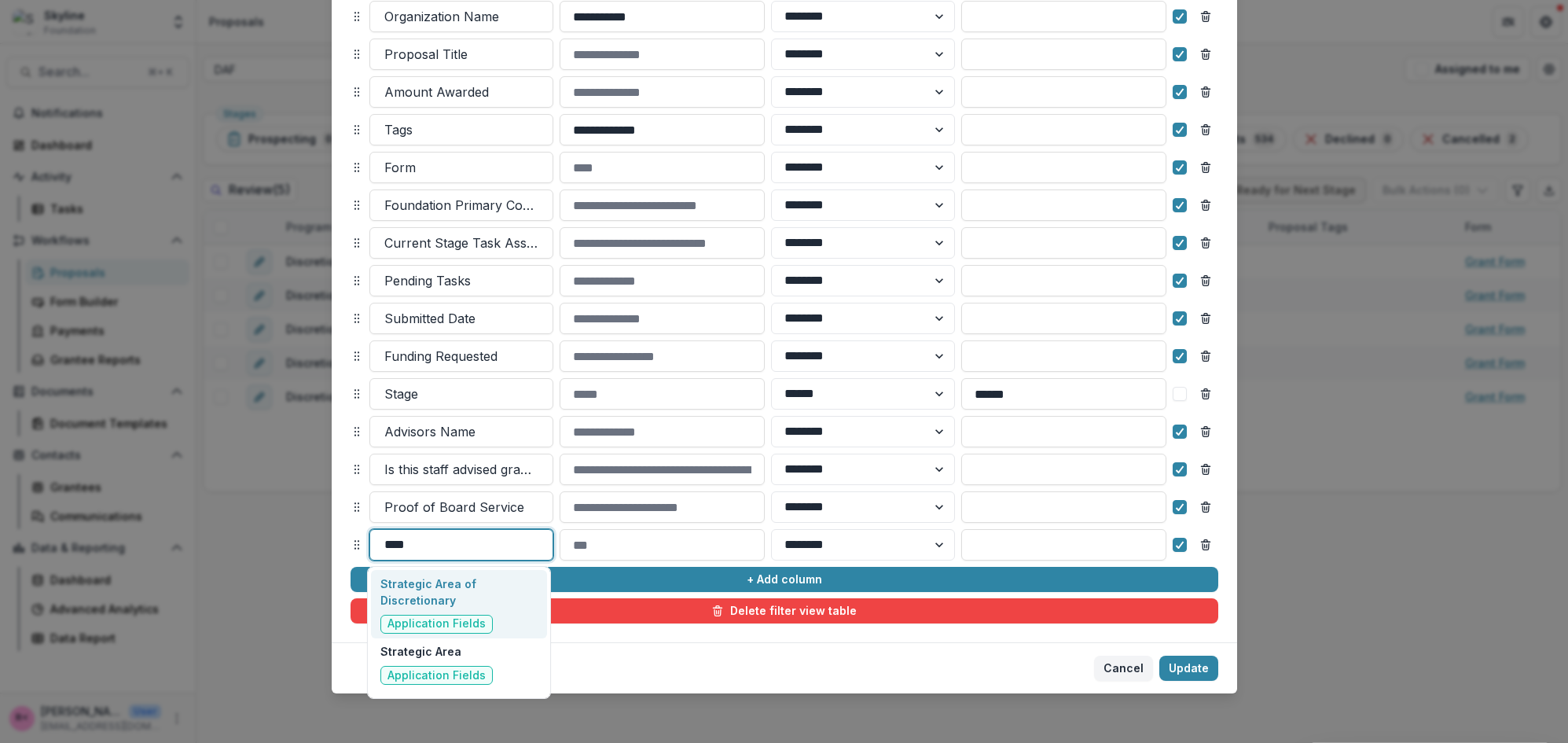
click at [512, 582] on p "Strategic Area of Discretionary" at bounding box center [458, 592] width 156 height 33
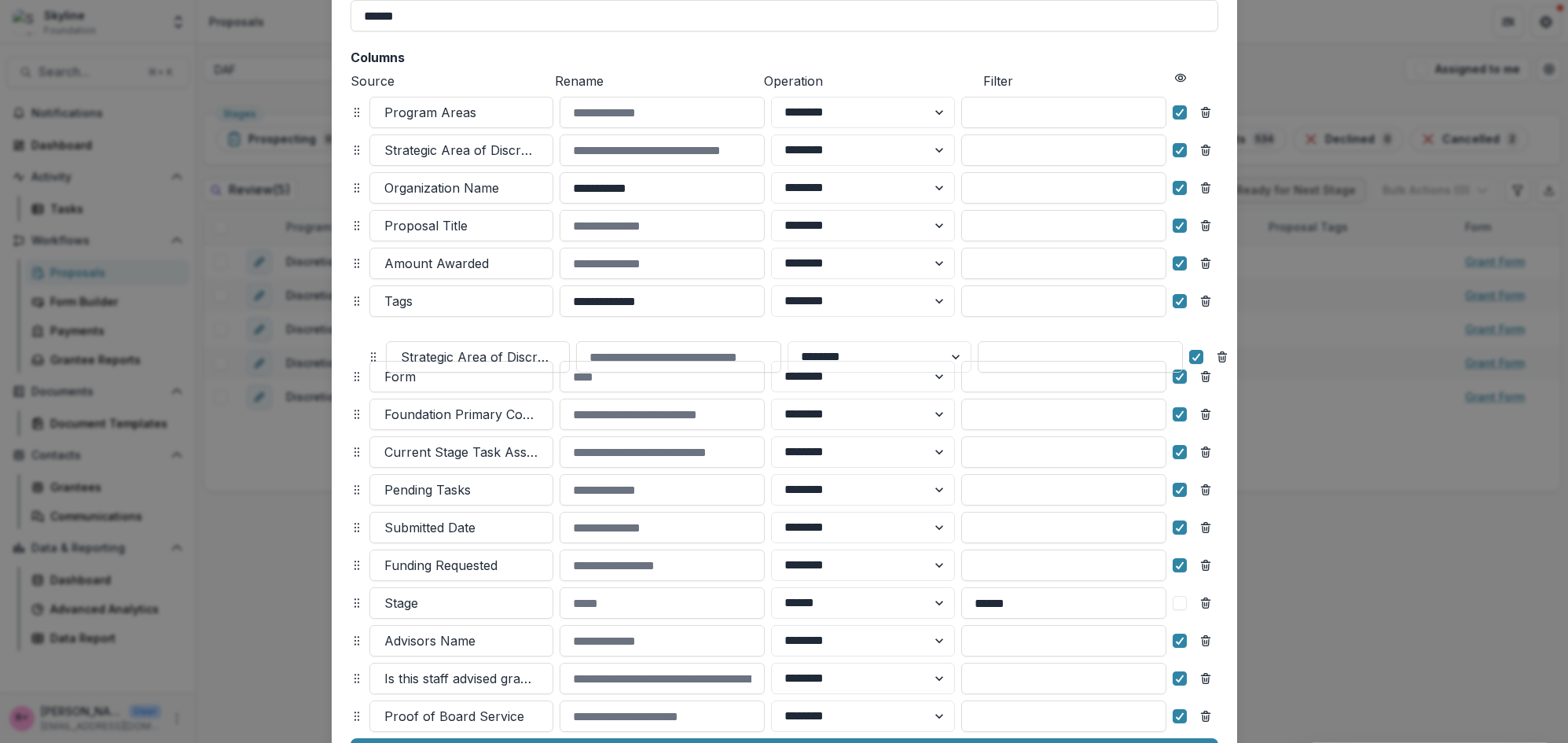
scroll to position [134, 0]
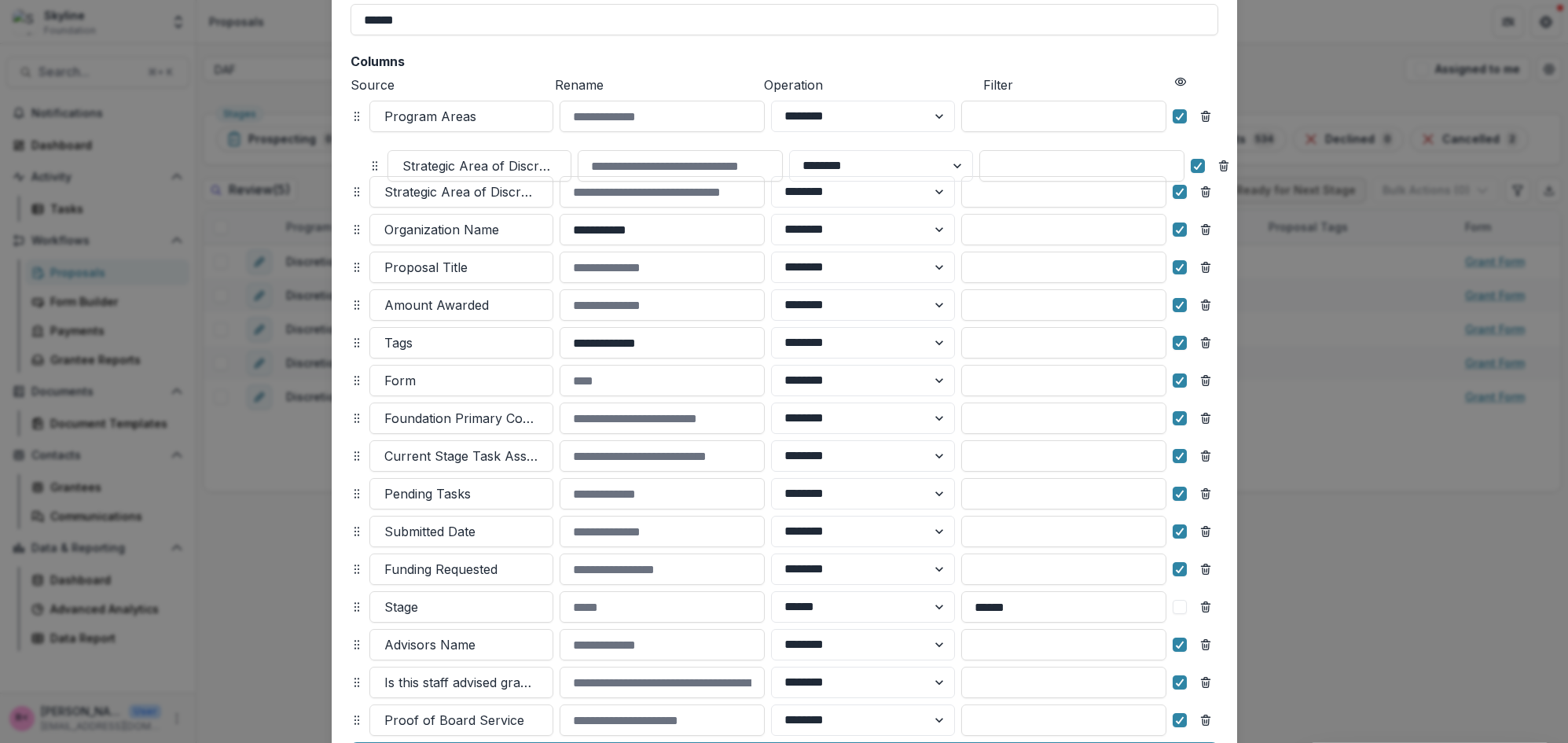
drag, startPoint x: 352, startPoint y: 543, endPoint x: 369, endPoint y: 164, distance: 379.4
click at [369, 164] on icon at bounding box center [374, 166] width 13 height 13
select select "******"
click at [1206, 193] on icon "Remove column" at bounding box center [1205, 192] width 13 height 13
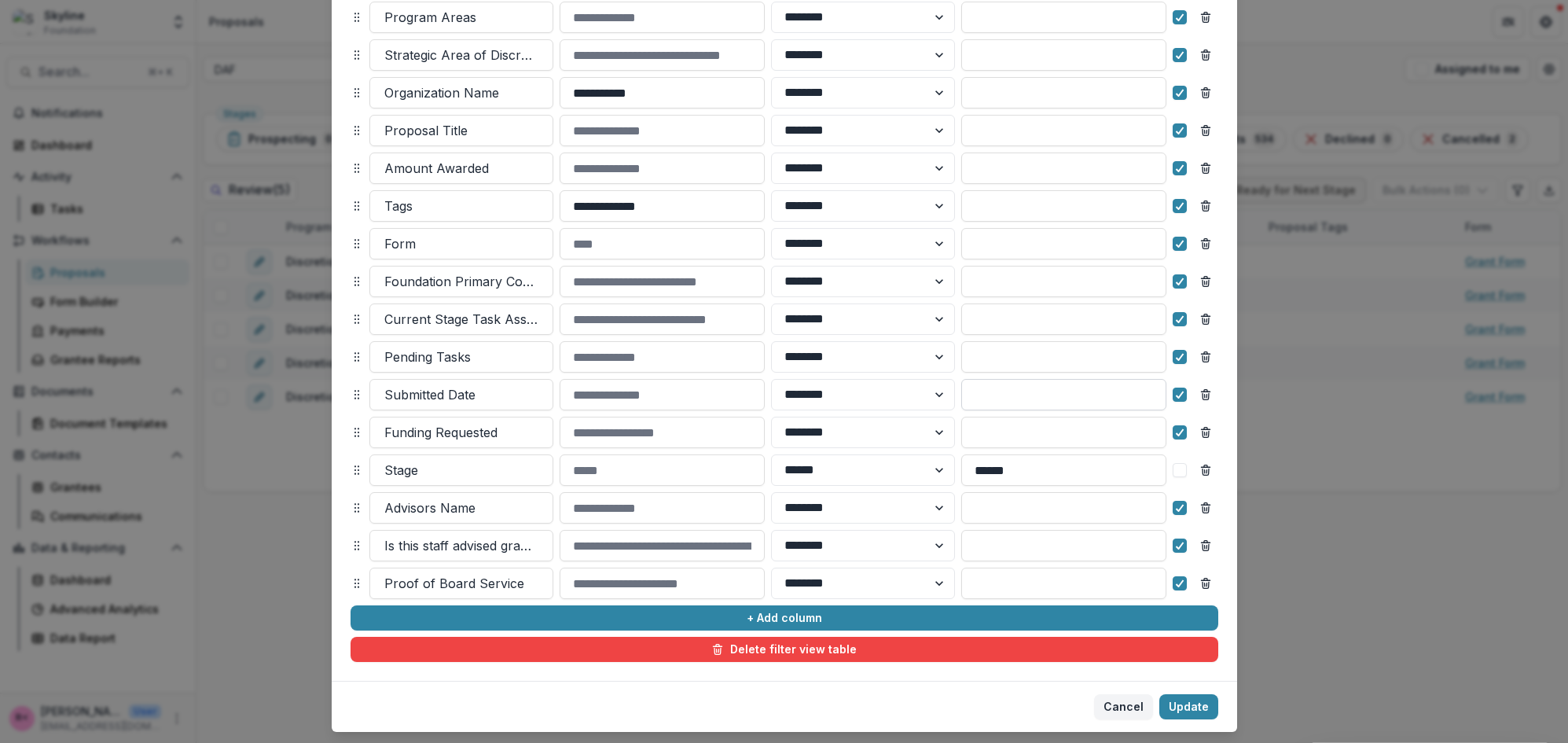
scroll to position [254, 0]
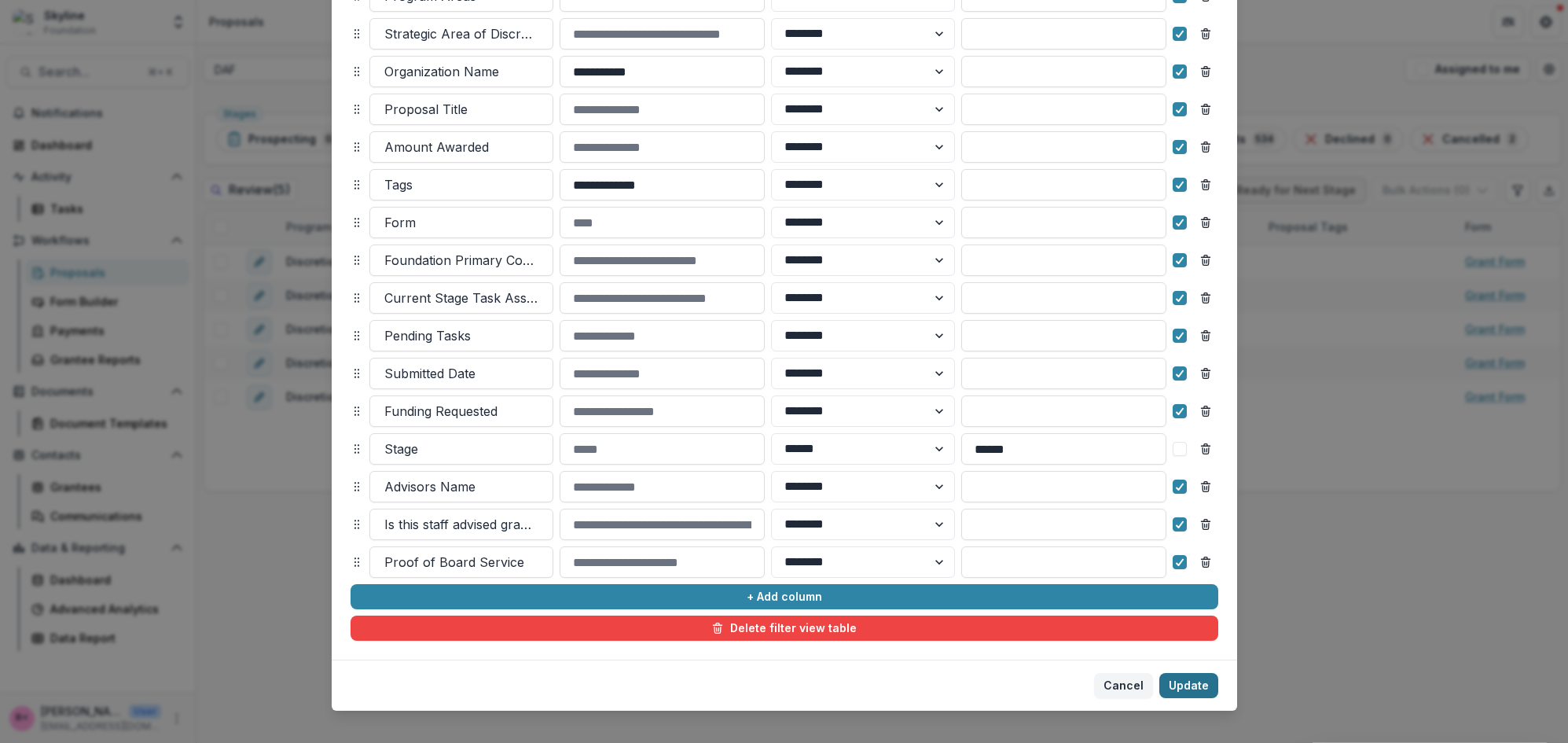
click at [1178, 685] on button "Update" at bounding box center [1189, 686] width 59 height 25
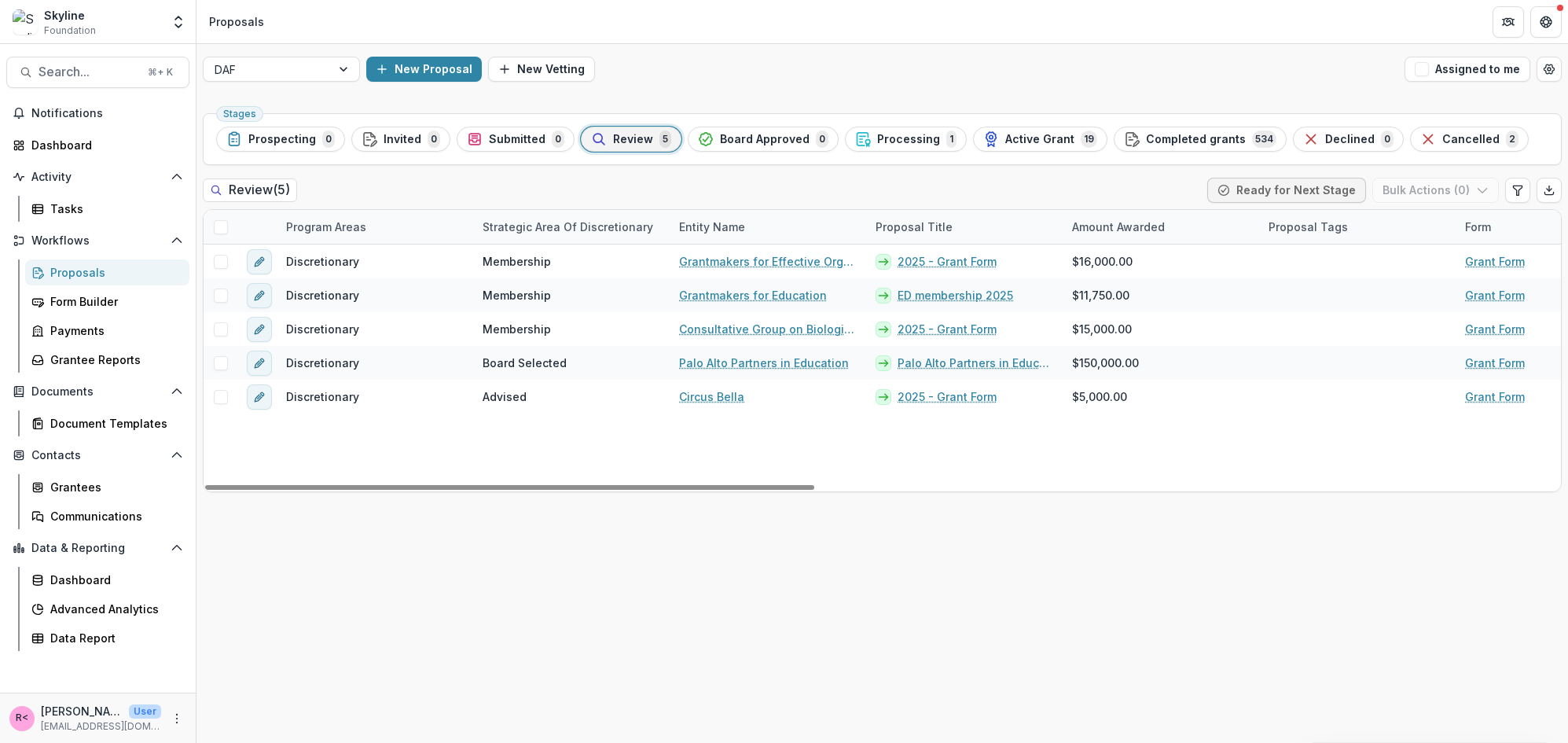
click at [542, 226] on div "Strategic Area of Discretionary" at bounding box center [568, 227] width 189 height 17
click at [589, 620] on div "Stages Prospecting 0 Invited 0 Submitted 0 Review 5 Board Approved 0 Processing…" at bounding box center [882, 425] width 1372 height 636
click at [1511, 191] on button "Edit table settings" at bounding box center [1518, 190] width 25 height 25
select select "******"
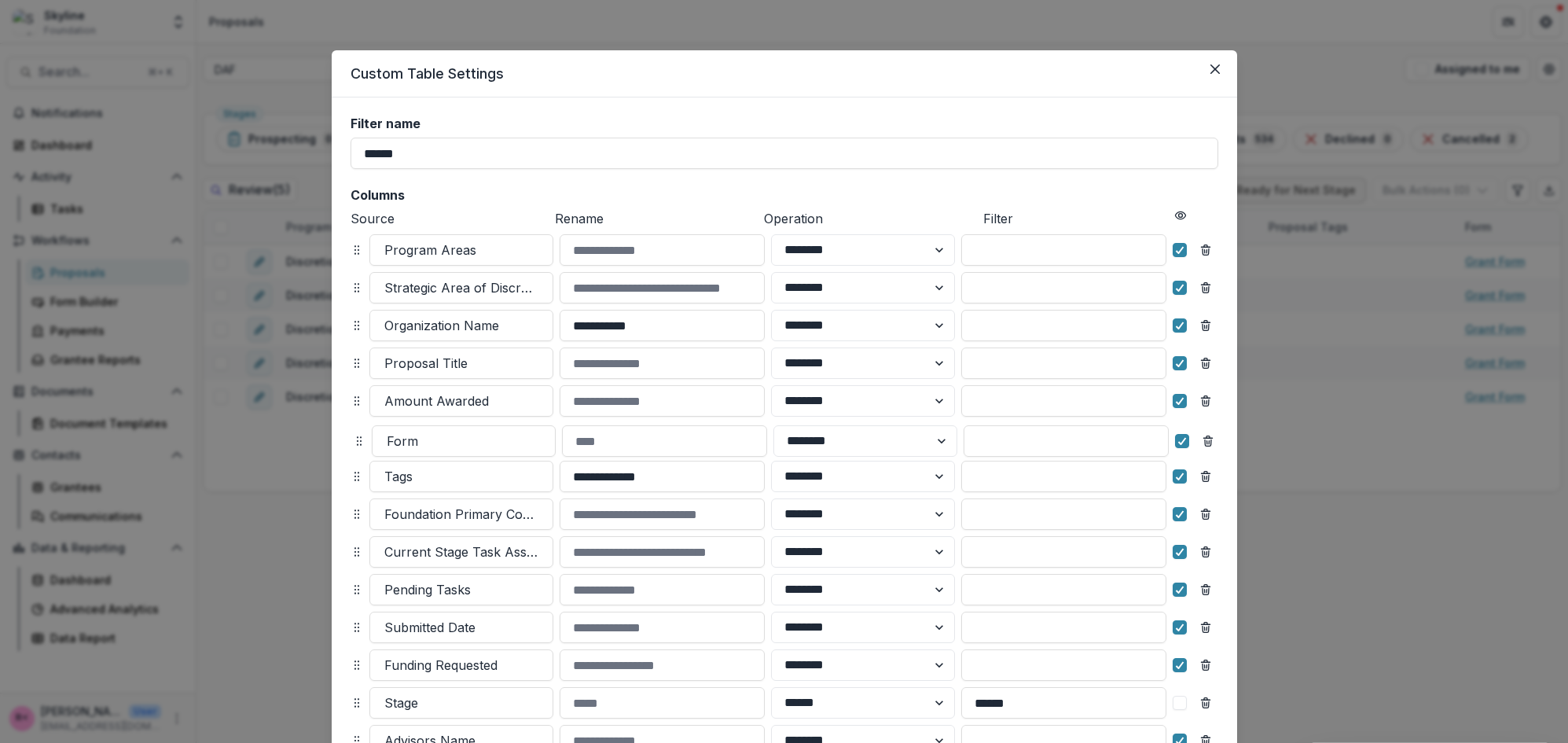
drag, startPoint x: 354, startPoint y: 476, endPoint x: 356, endPoint y: 435, distance: 41.0
click at [356, 435] on icon at bounding box center [359, 441] width 13 height 13
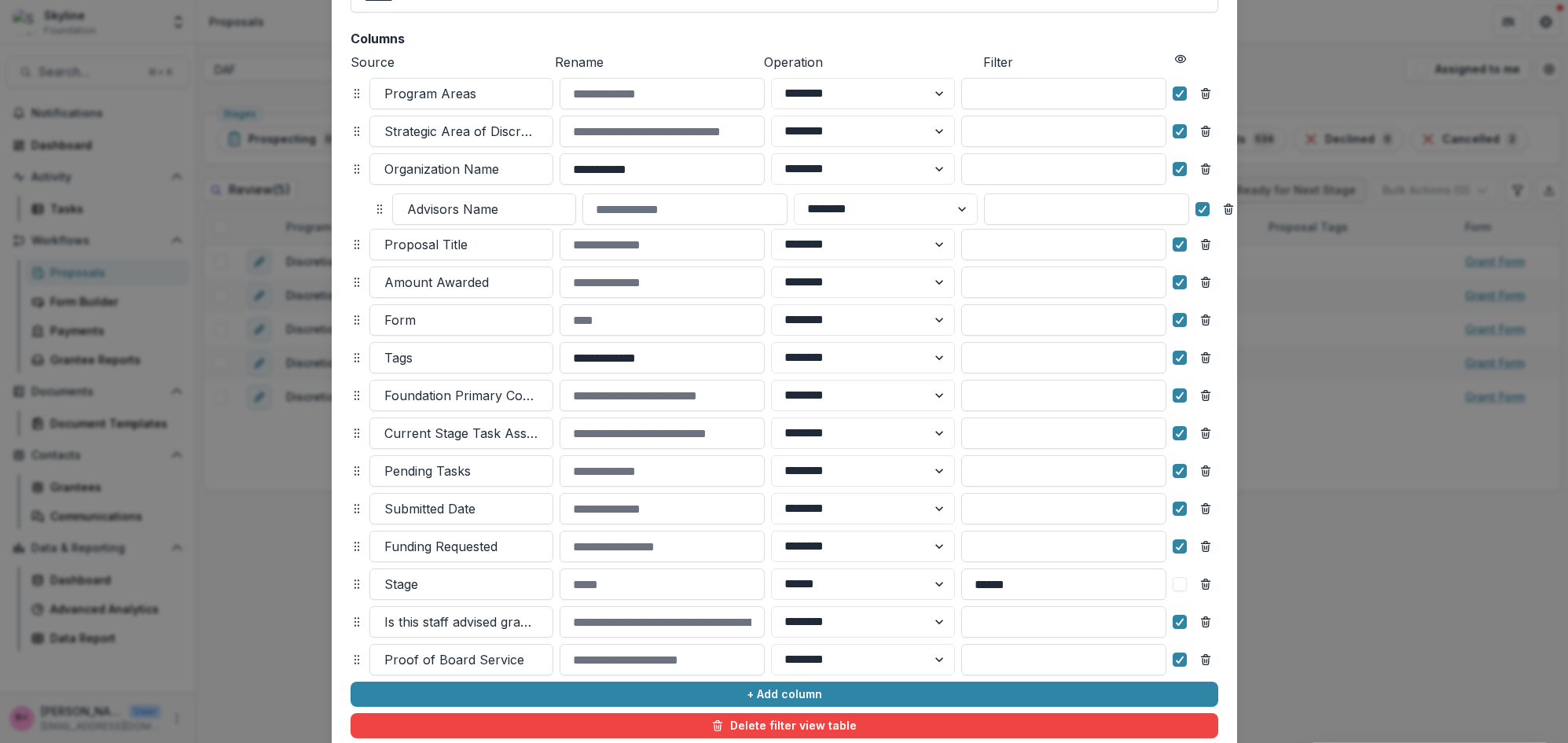
scroll to position [156, 0]
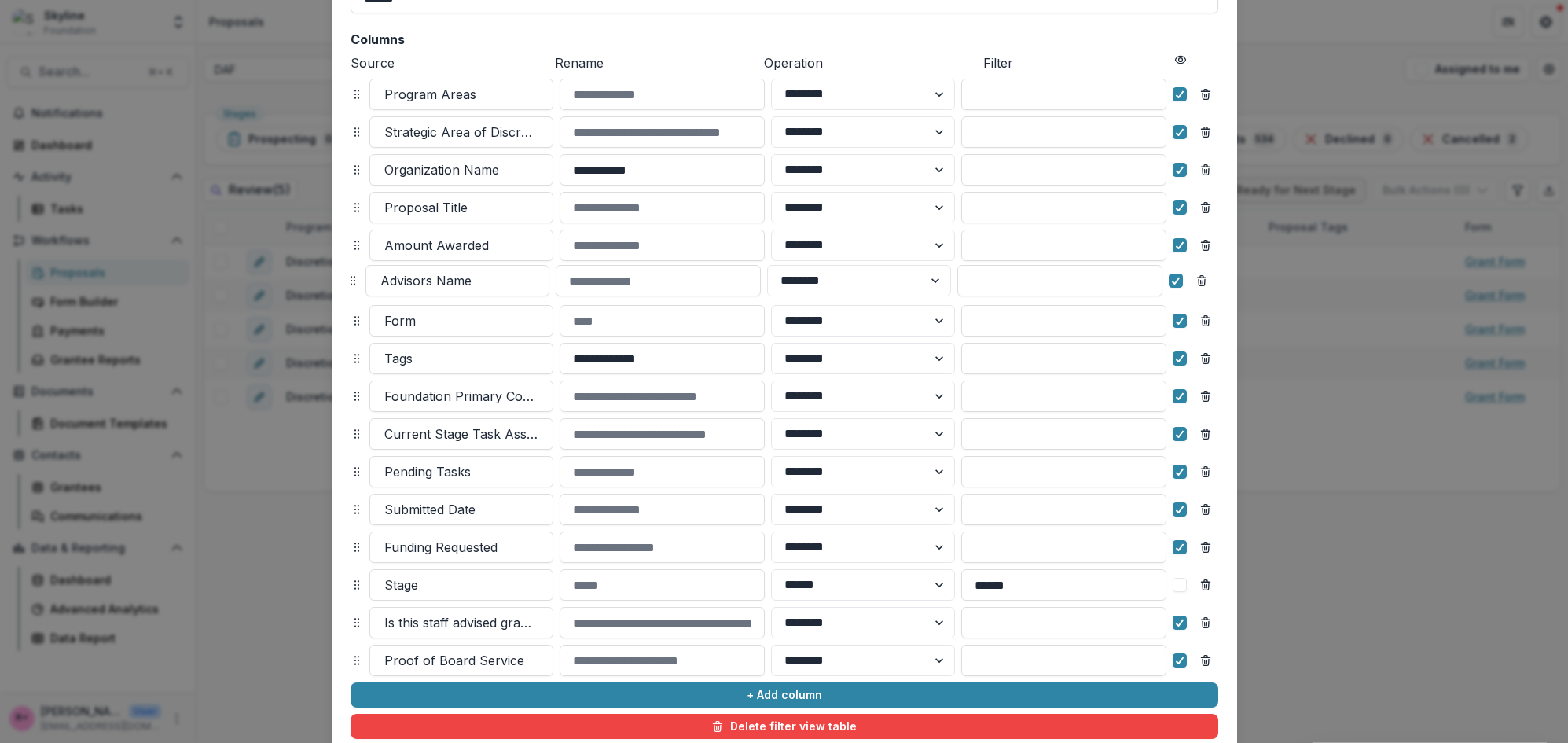
drag, startPoint x: 356, startPoint y: 549, endPoint x: 352, endPoint y: 275, distance: 274.0
click at [352, 275] on icon at bounding box center [352, 280] width 13 height 13
select select "******"
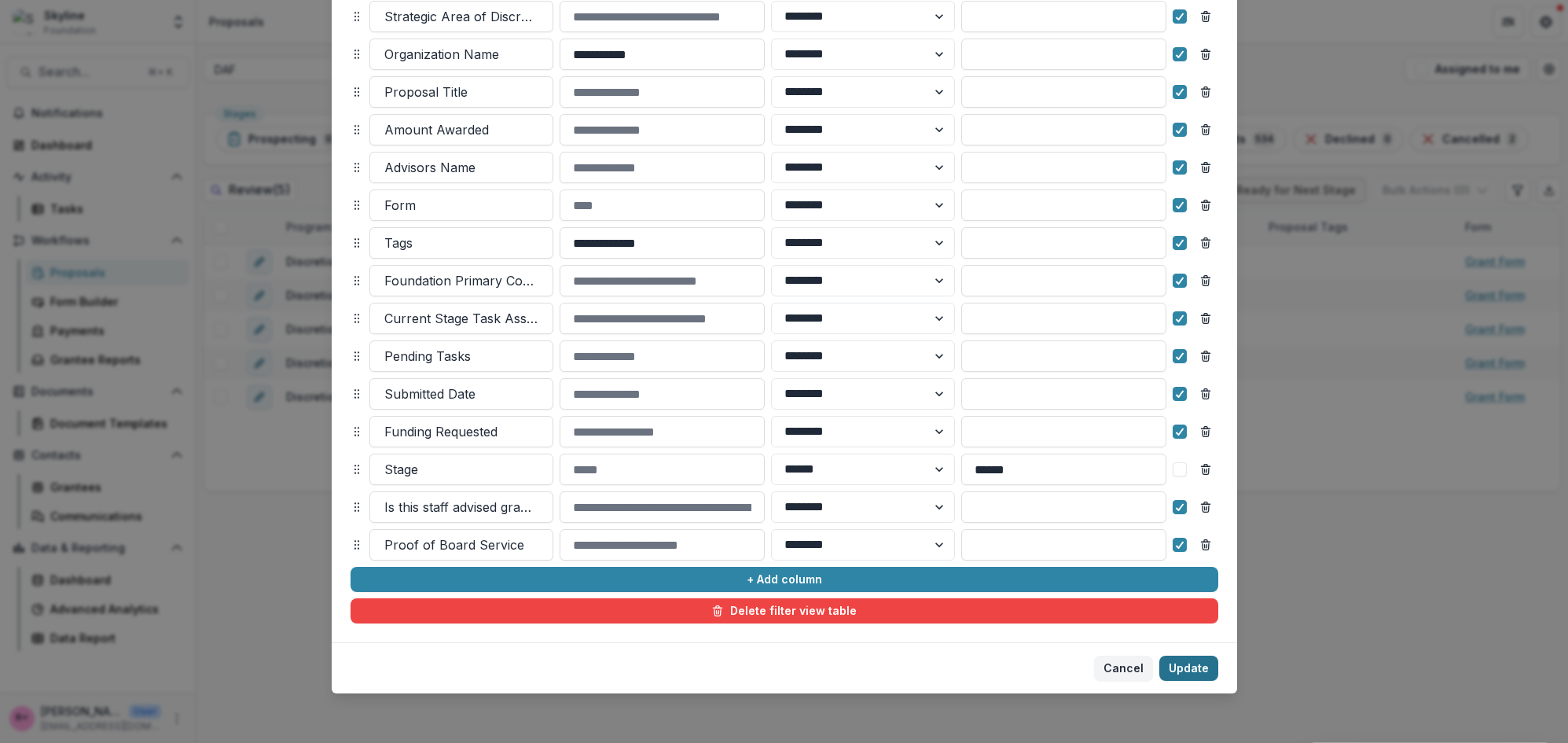
click at [1179, 665] on button "Update" at bounding box center [1189, 668] width 59 height 25
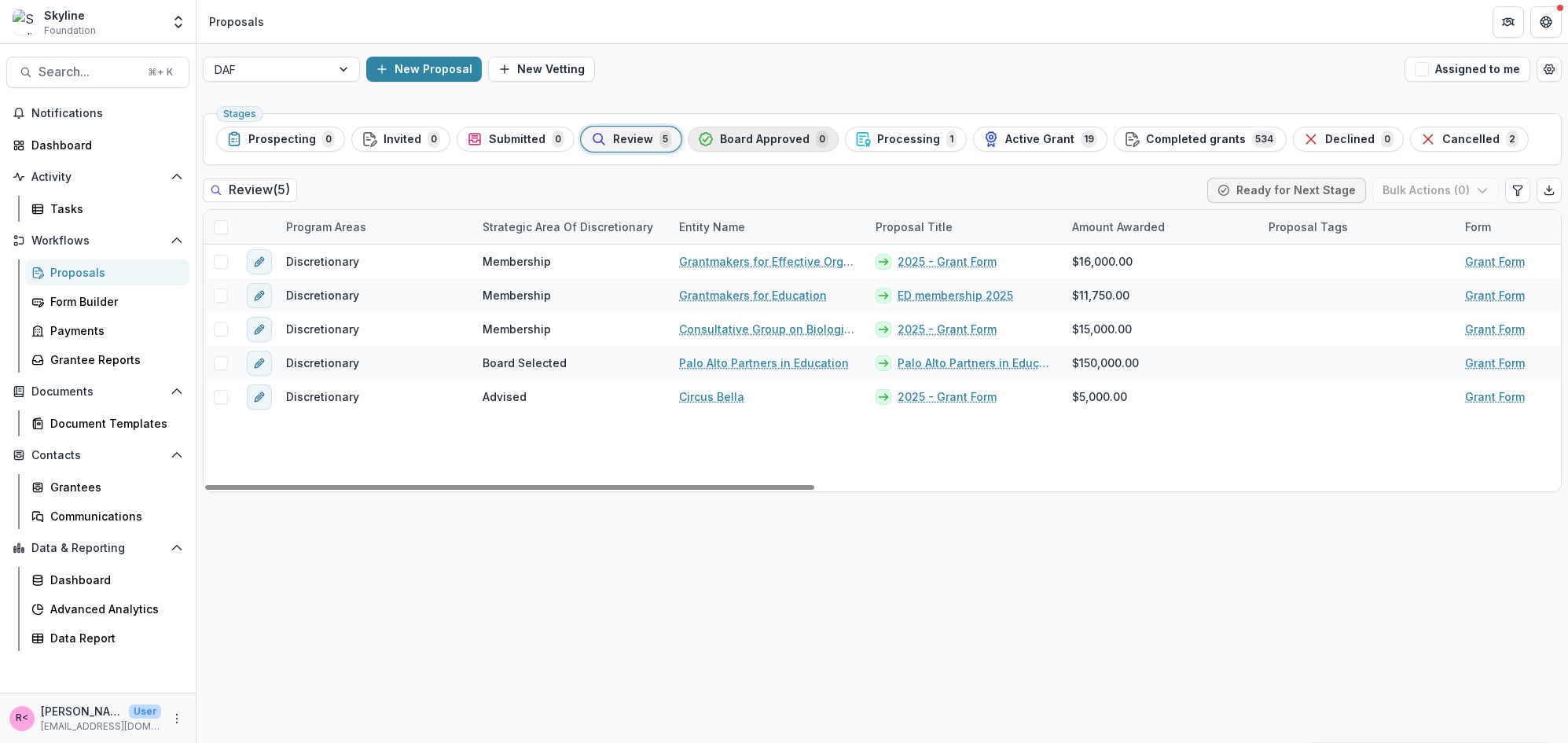
click at [773, 133] on span "Board Approved" at bounding box center [765, 140] width 90 height 13
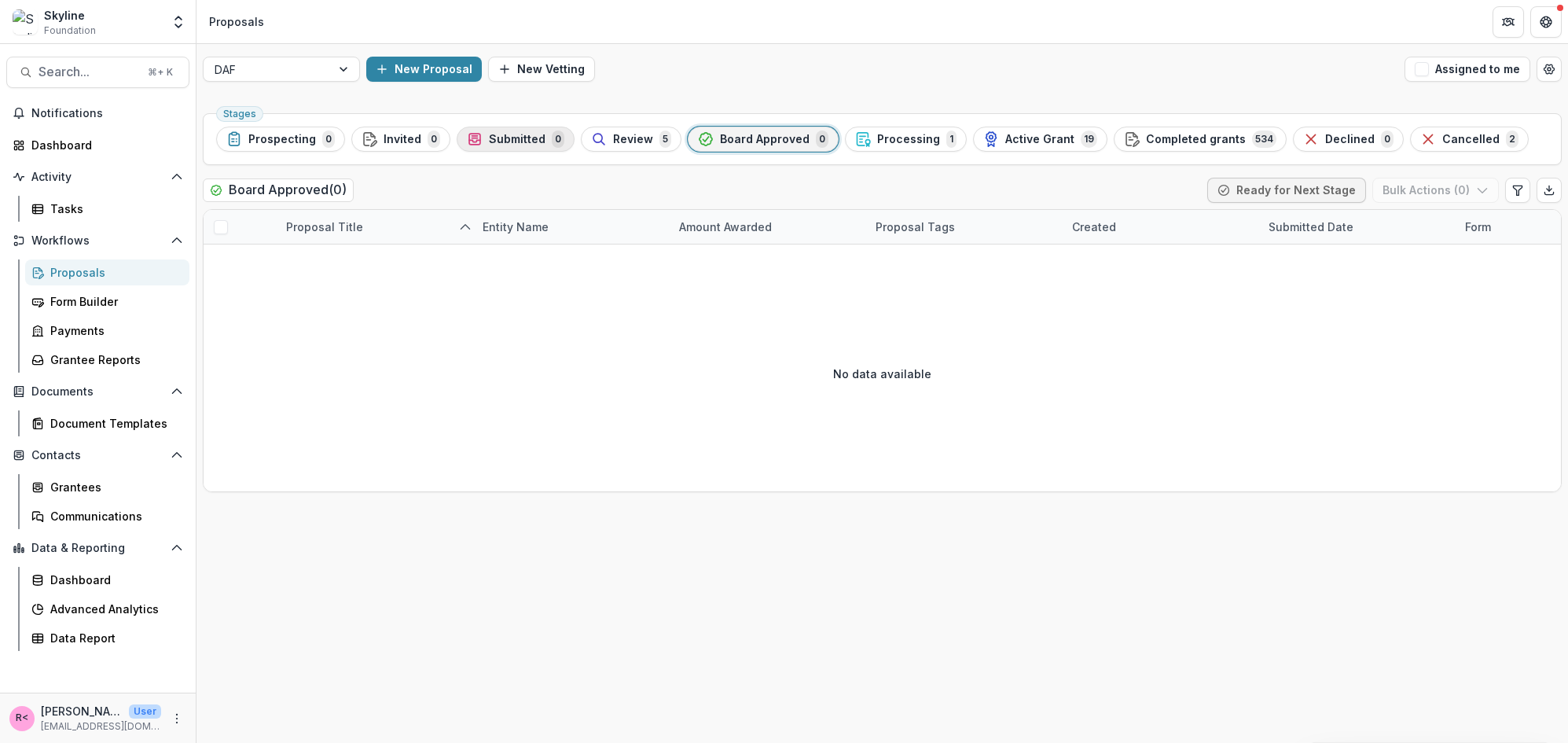
click at [516, 138] on span "Submitted" at bounding box center [516, 140] width 56 height 13
